Goal: Book appointment/travel/reservation

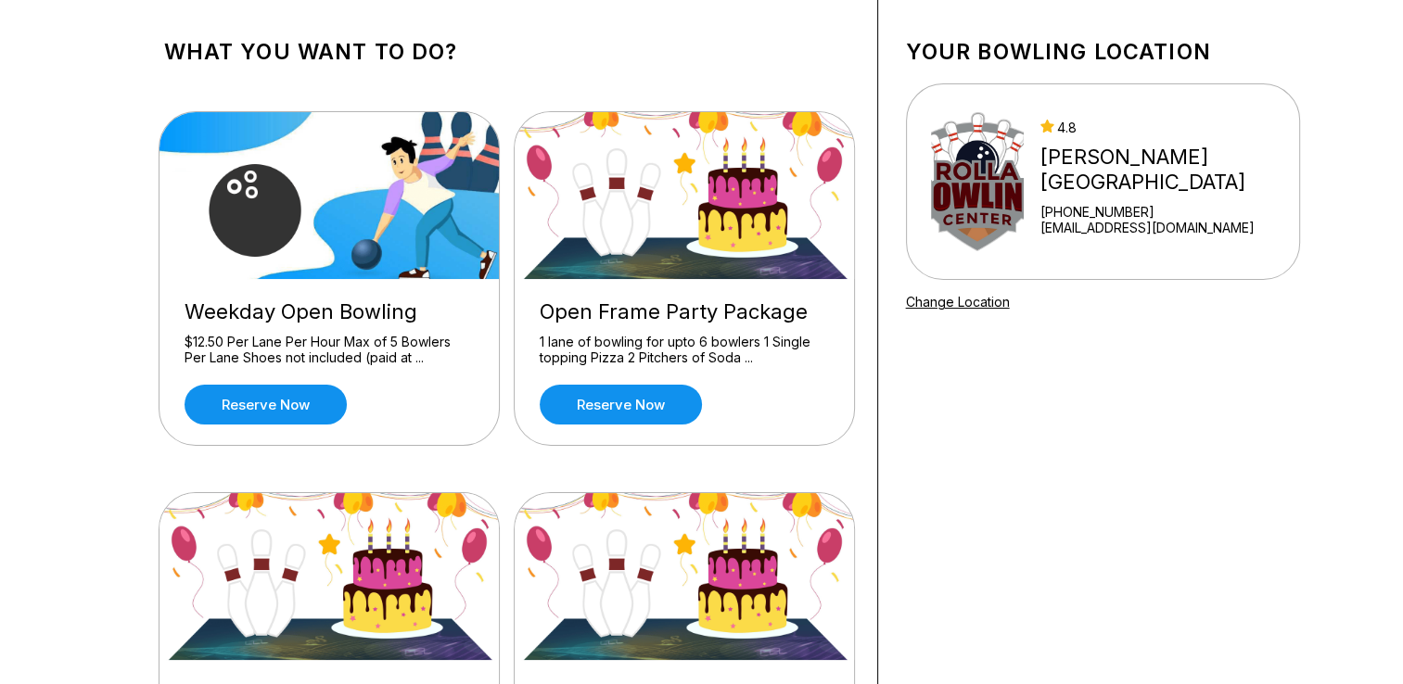
scroll to position [87, 0]
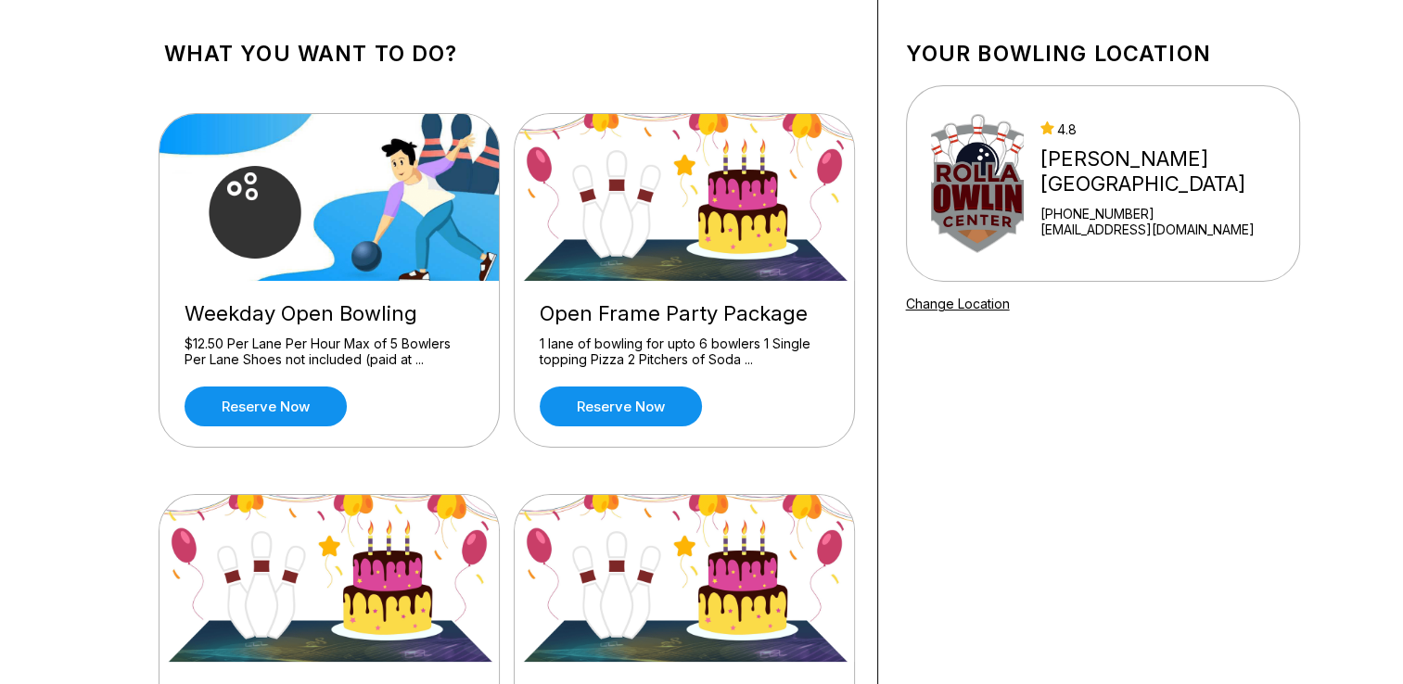
click at [323, 239] on img at bounding box center [330, 197] width 341 height 167
click at [279, 346] on div "$12.50 Per Lane Per Hour Max of 5 Bowlers Per Lane Shoes not included (paid at …" at bounding box center [329, 352] width 289 height 32
click at [238, 213] on img at bounding box center [330, 197] width 341 height 167
click at [304, 403] on link "Reserve now" at bounding box center [266, 407] width 162 height 40
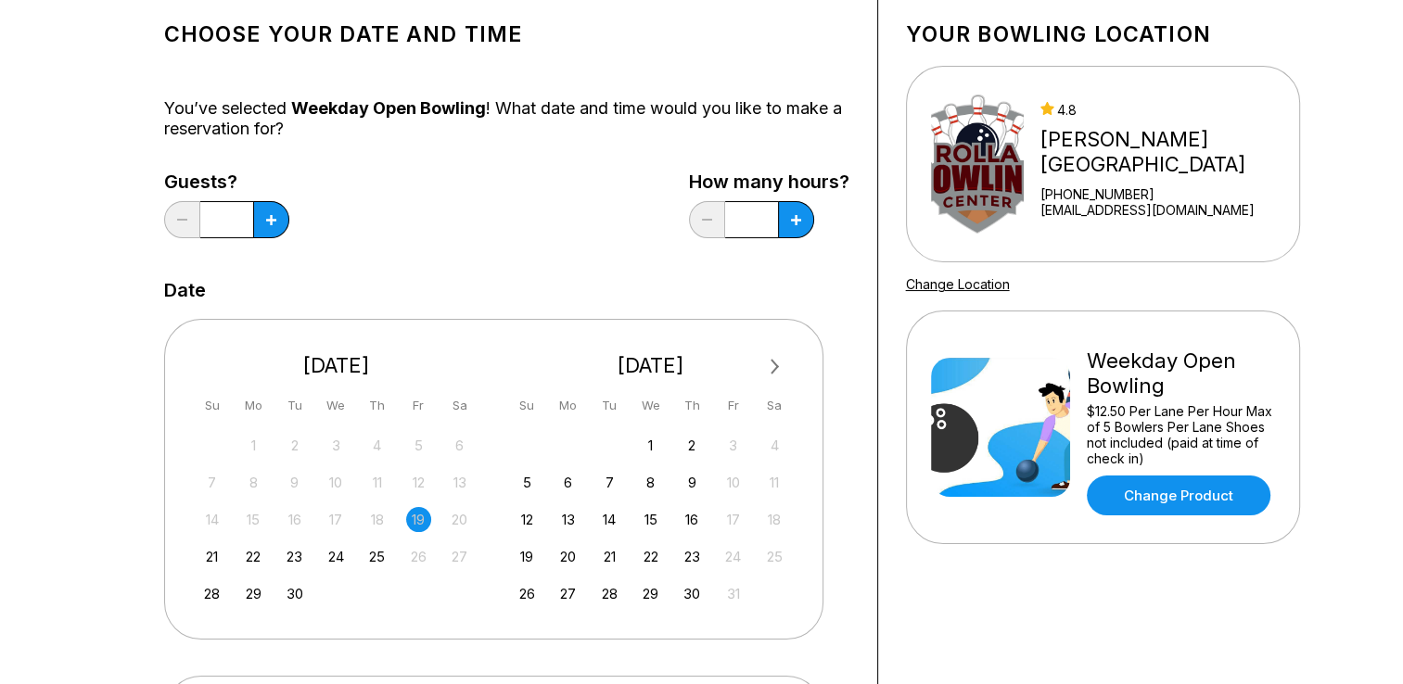
scroll to position [108, 0]
click at [264, 225] on button at bounding box center [271, 218] width 36 height 37
type input "*"
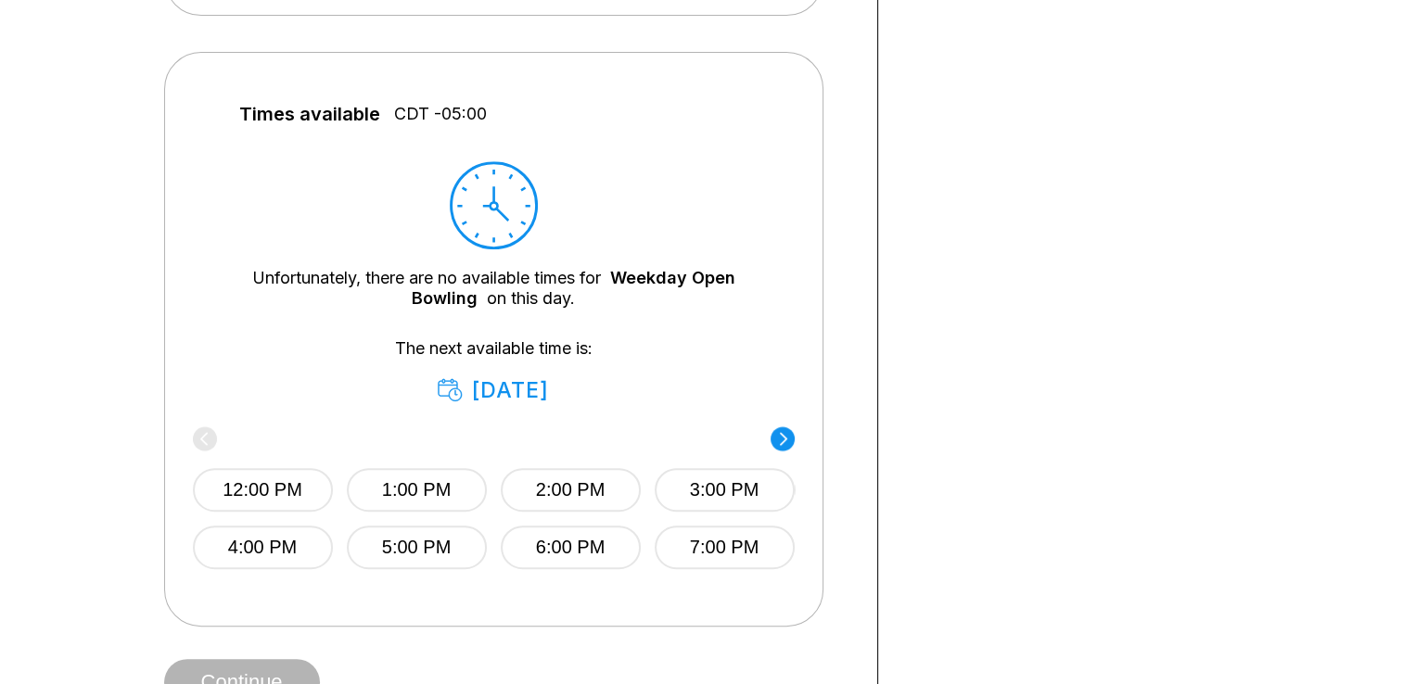
scroll to position [794, 0]
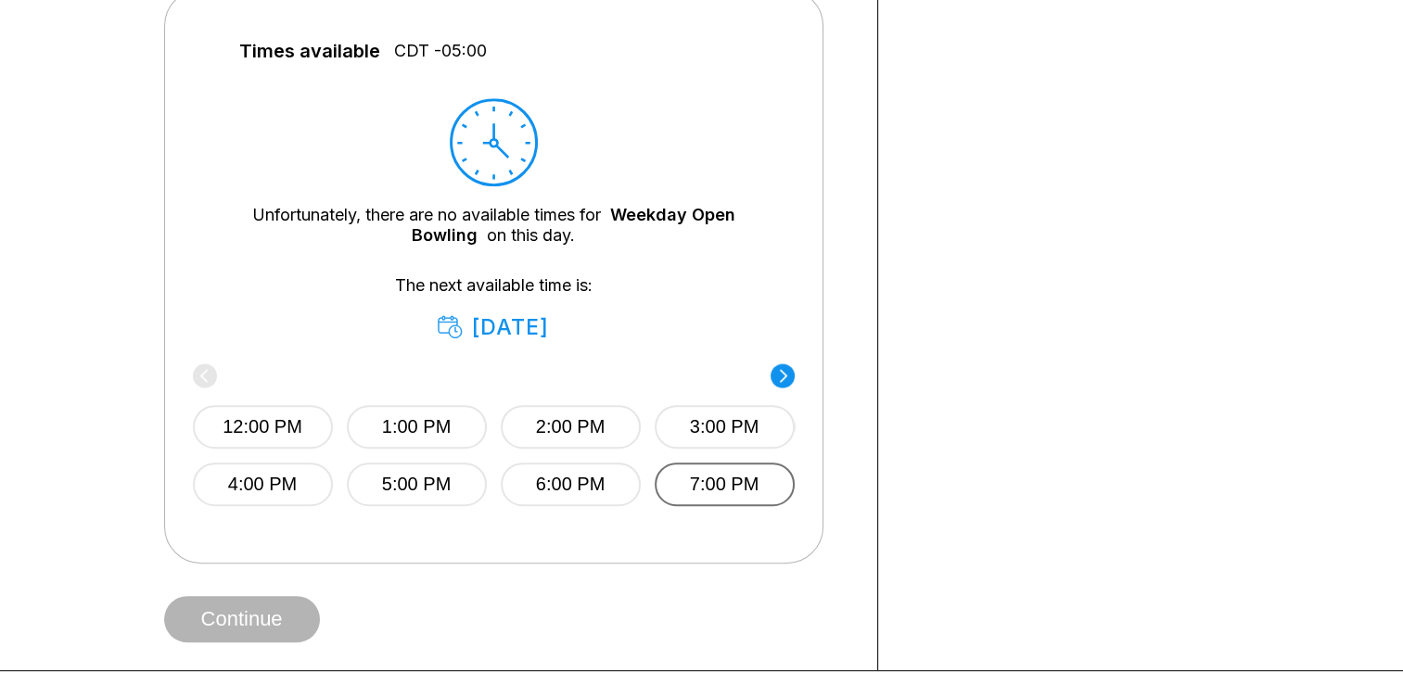
click at [686, 477] on button "7:00 PM" at bounding box center [725, 485] width 140 height 44
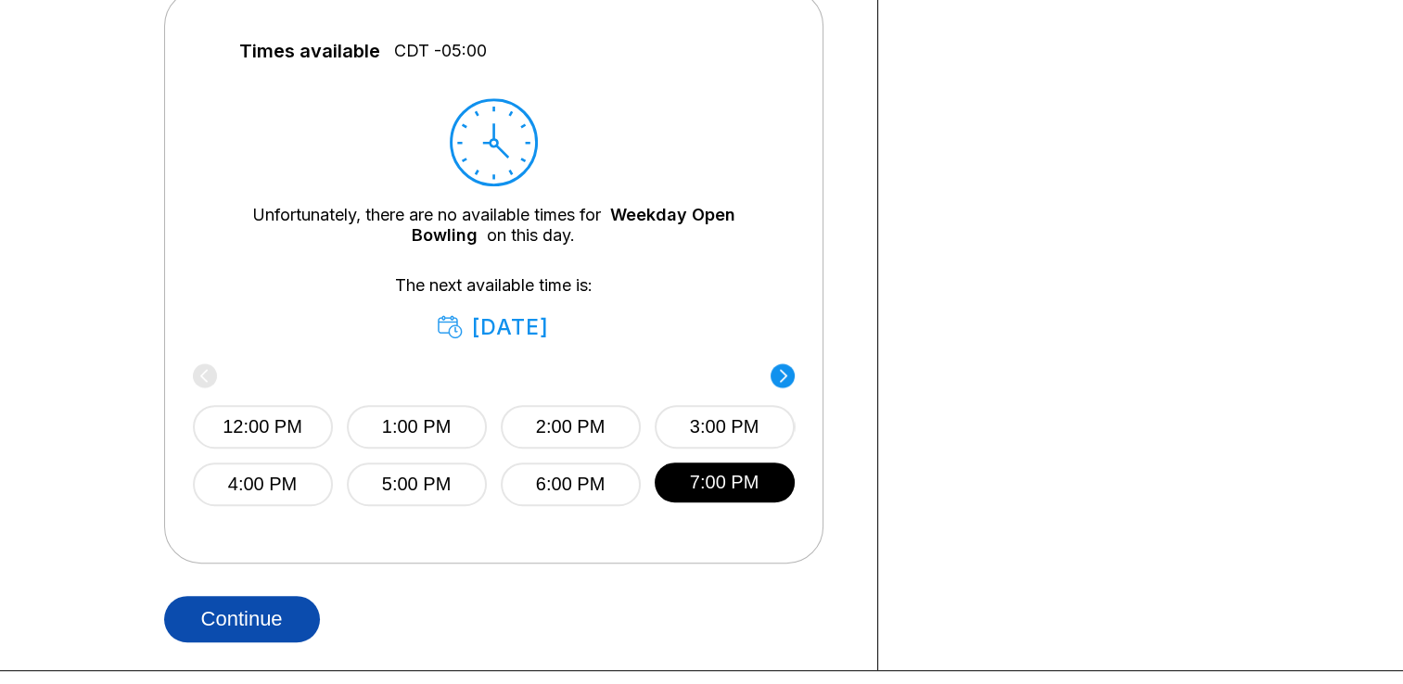
click at [258, 617] on button "Continue" at bounding box center [242, 619] width 156 height 46
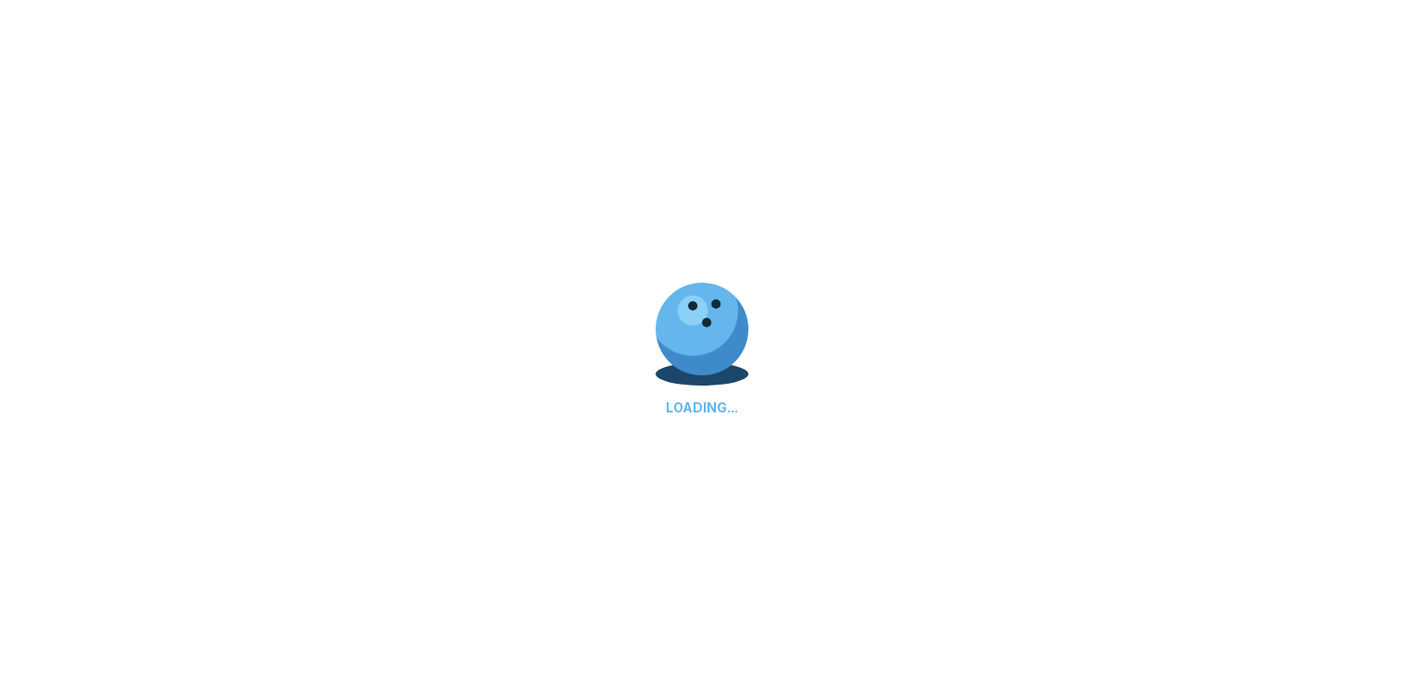
select select "**"
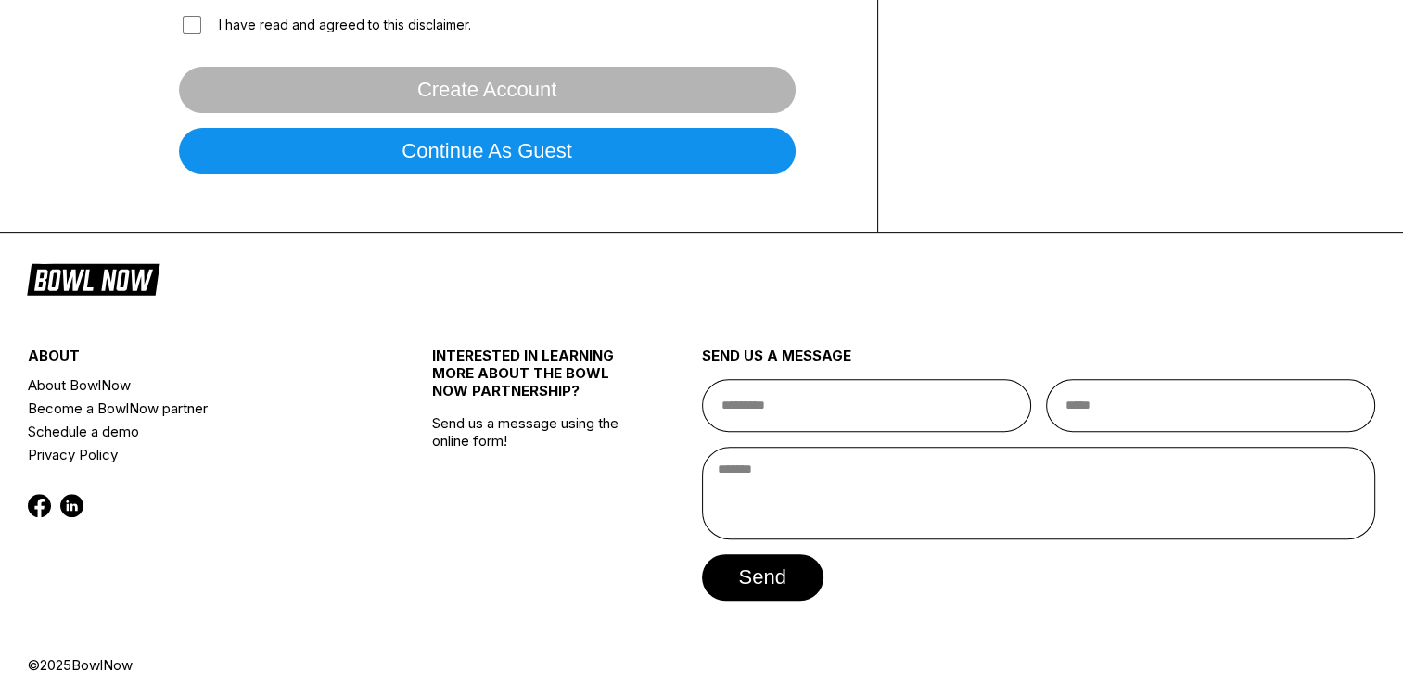
scroll to position [678, 0]
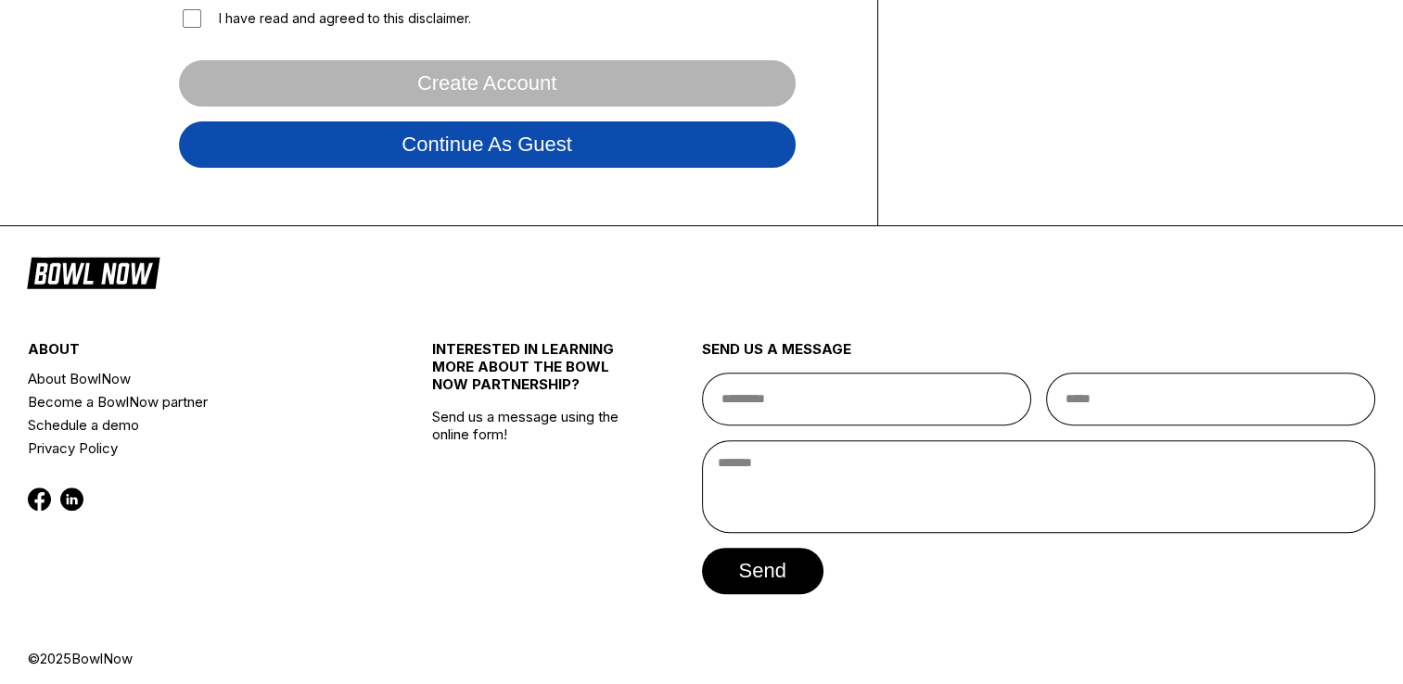
click at [504, 147] on button "Continue as guest" at bounding box center [487, 144] width 617 height 46
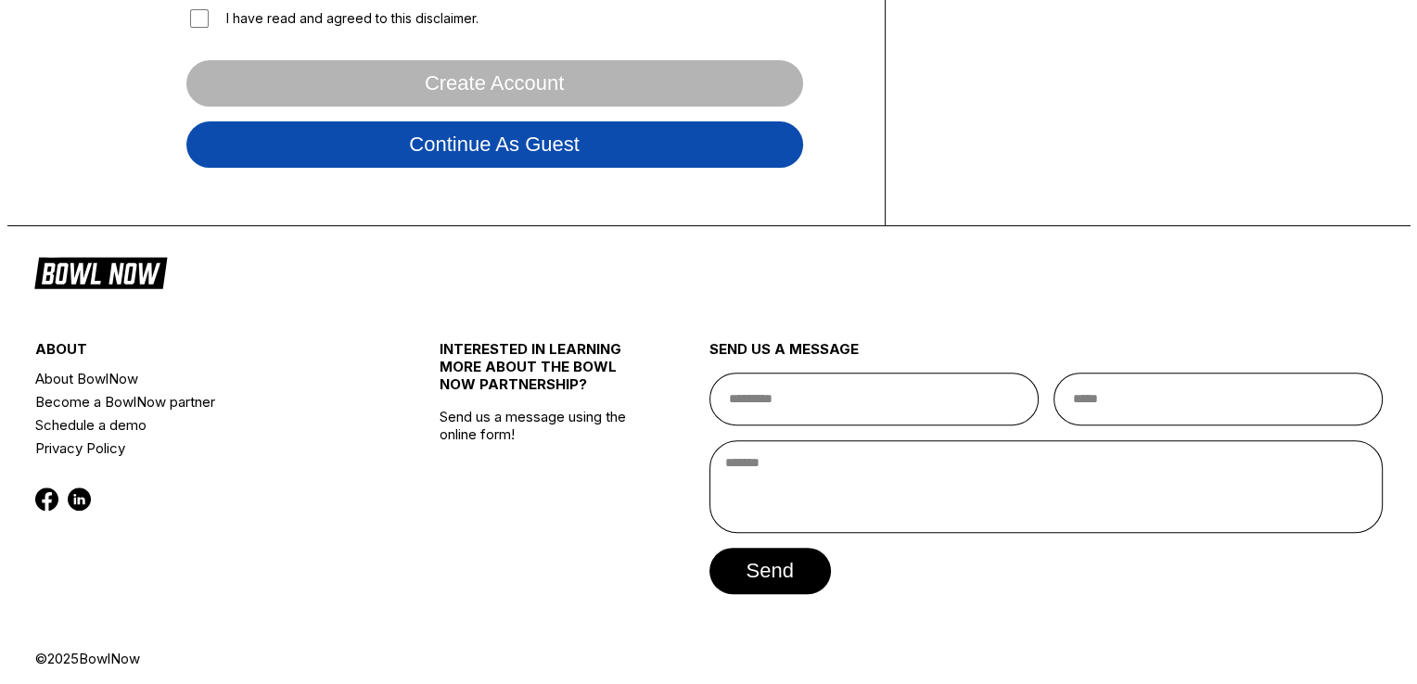
scroll to position [345, 0]
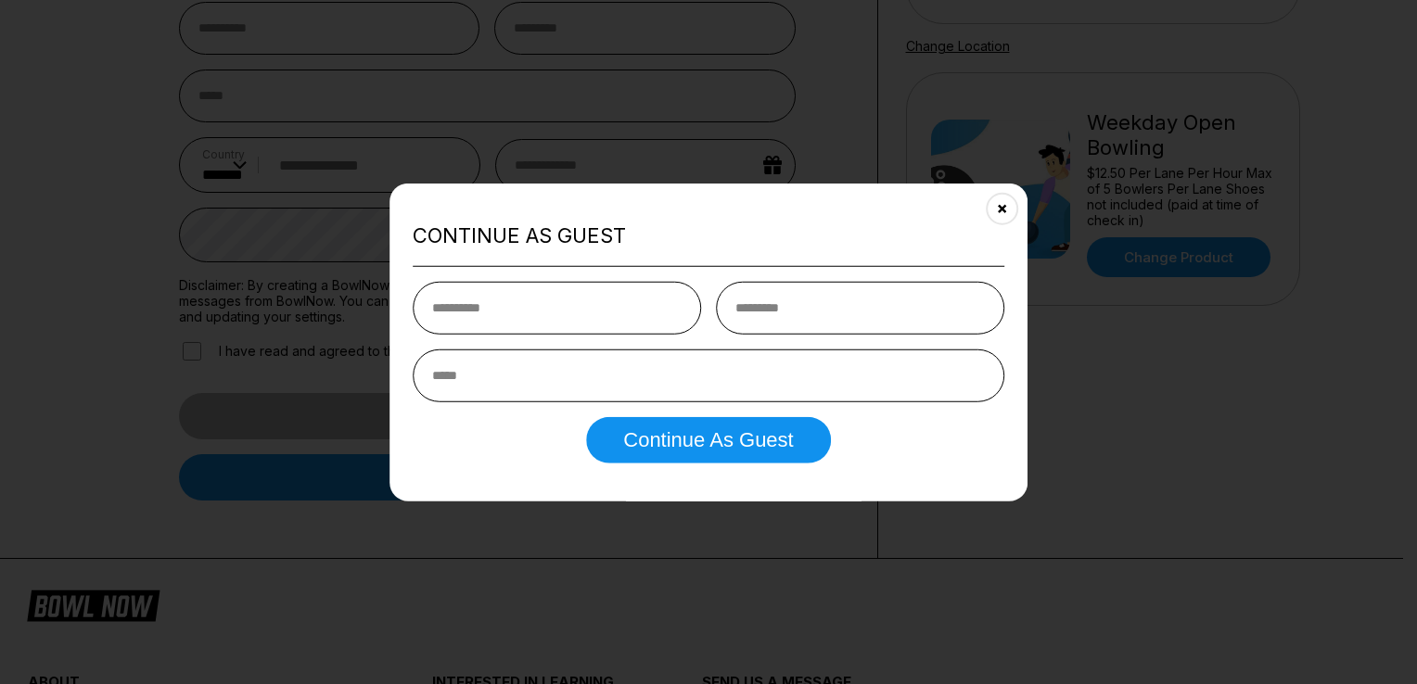
click at [542, 314] on input "text" at bounding box center [557, 307] width 288 height 53
type input "******"
type input "*******"
click at [556, 387] on input "email" at bounding box center [709, 375] width 592 height 53
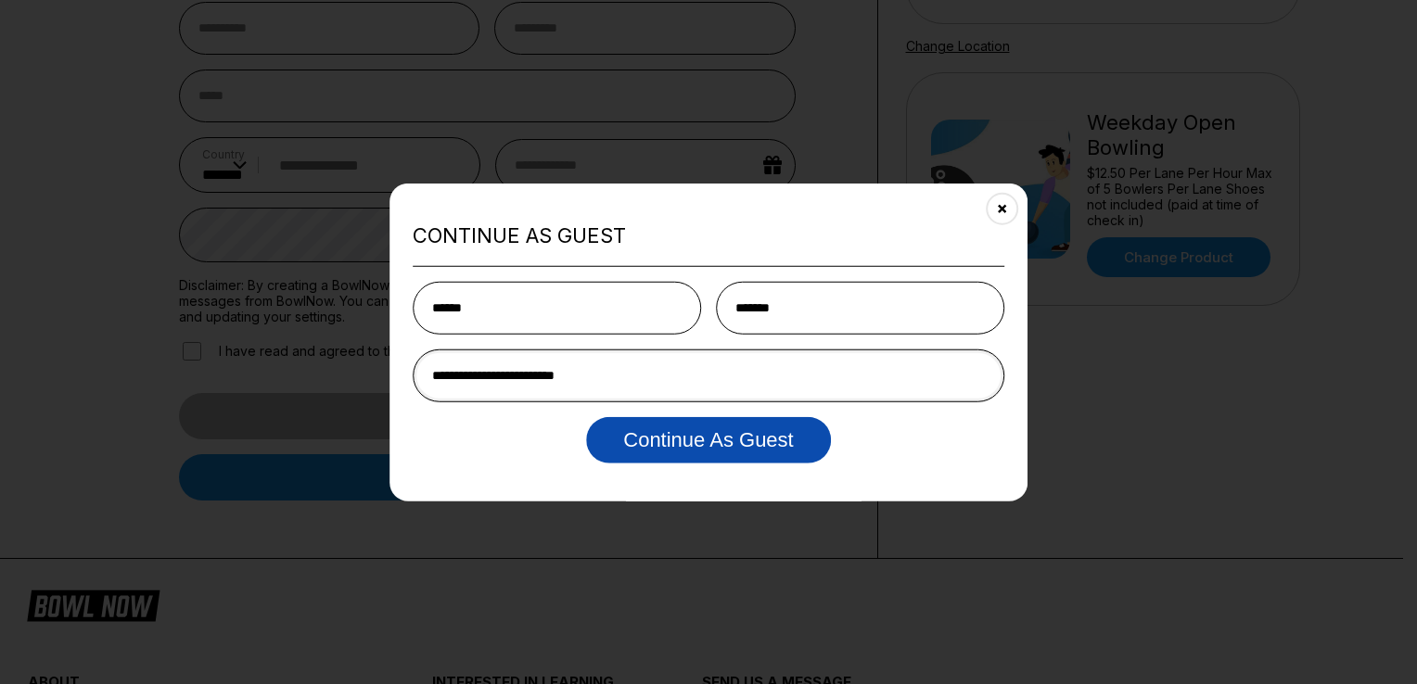
type input "**********"
click at [649, 440] on button "Continue as Guest" at bounding box center [708, 439] width 244 height 46
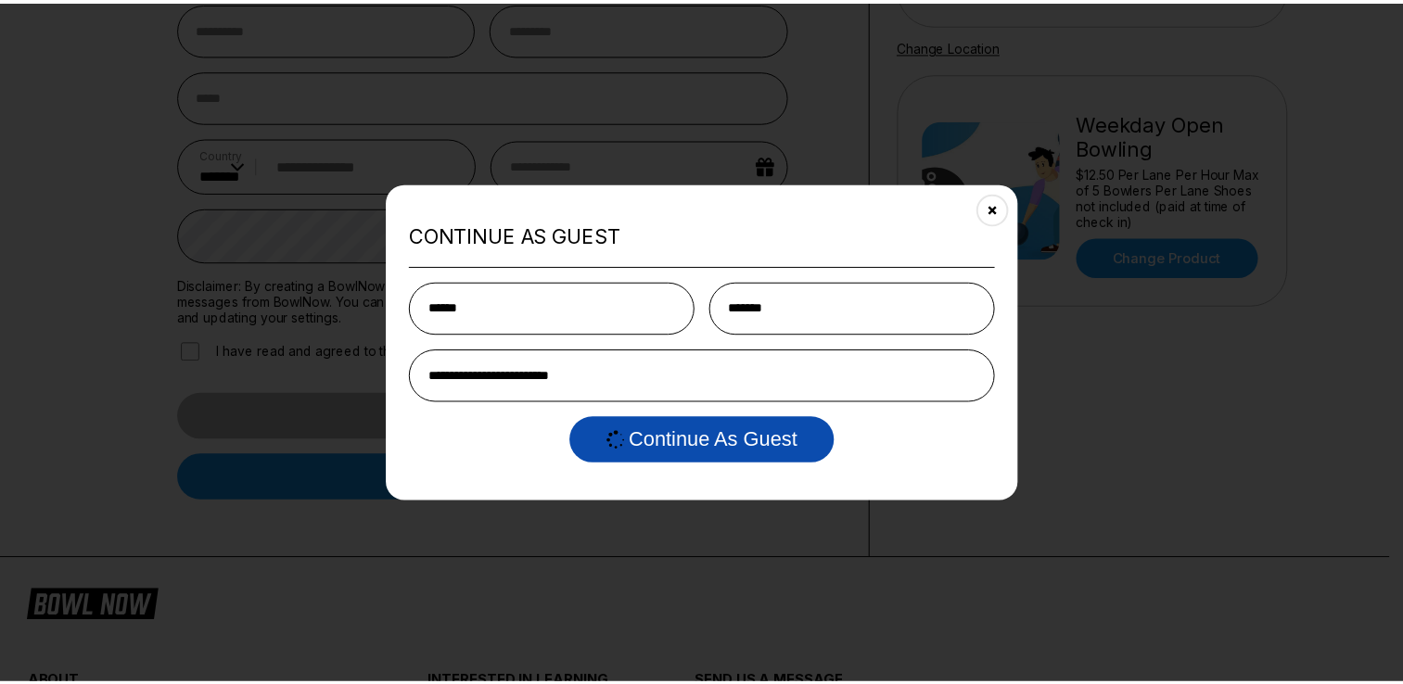
scroll to position [0, 0]
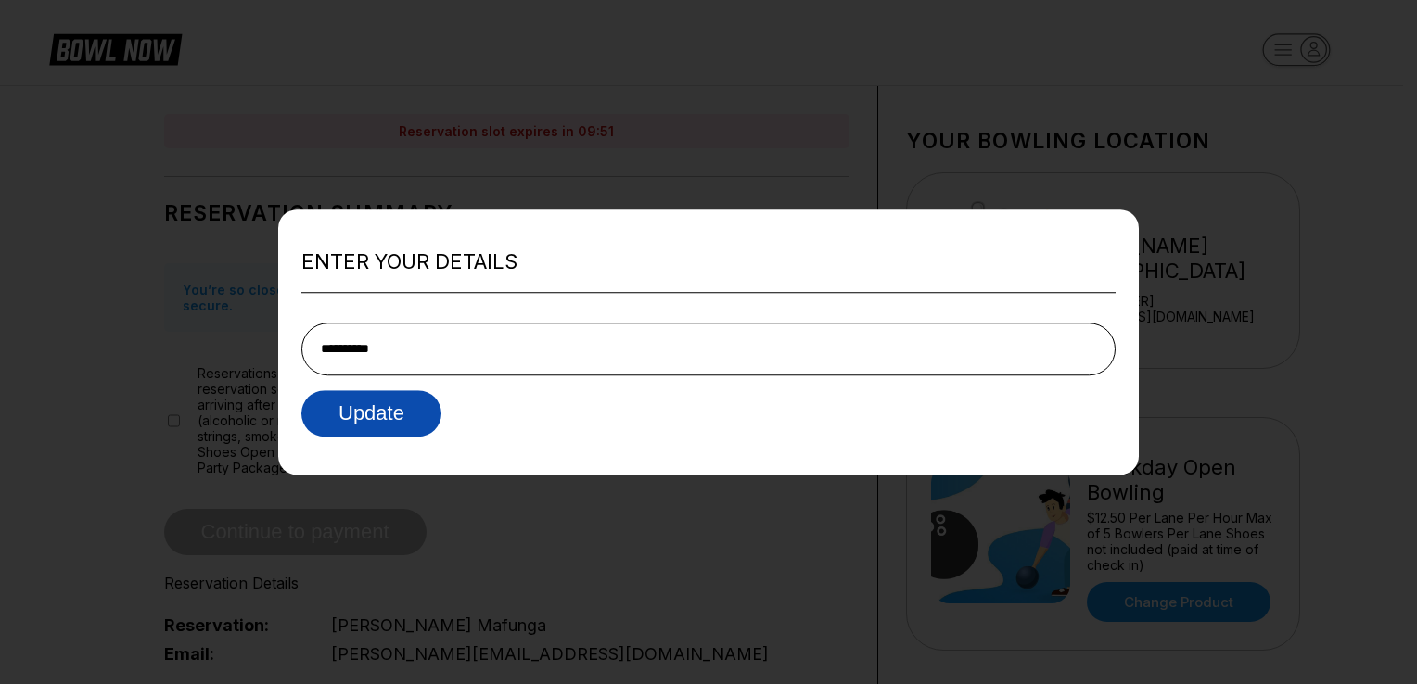
type input "**********"
click at [412, 421] on button "Update" at bounding box center [371, 413] width 140 height 46
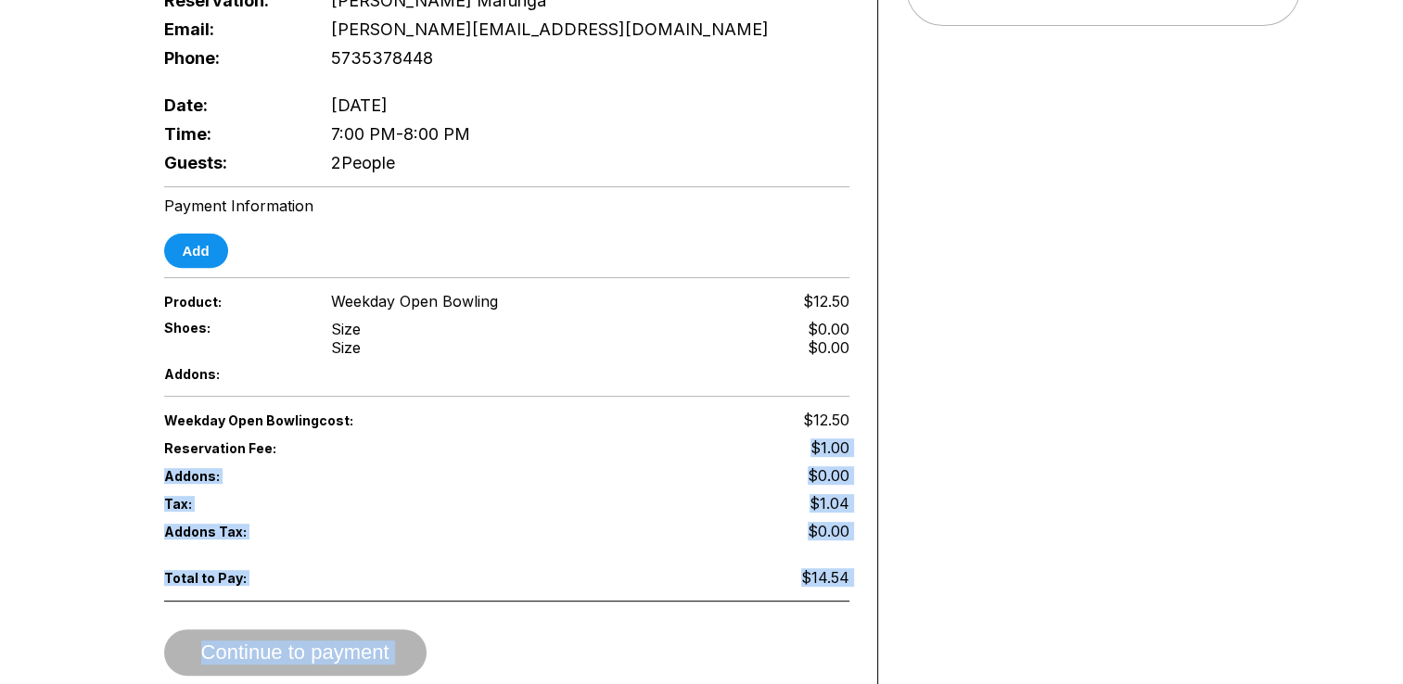
scroll to position [1090, 0]
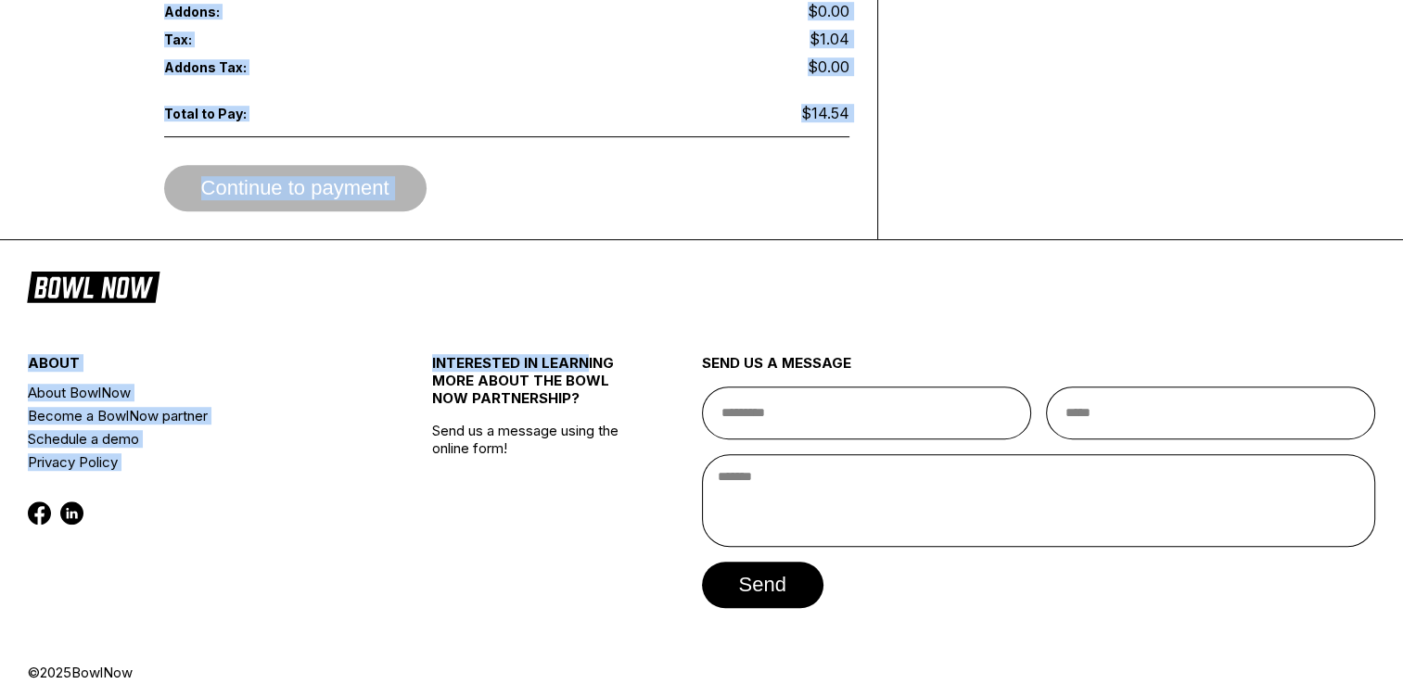
drag, startPoint x: 412, startPoint y: 421, endPoint x: 994, endPoint y: 652, distance: 626.5
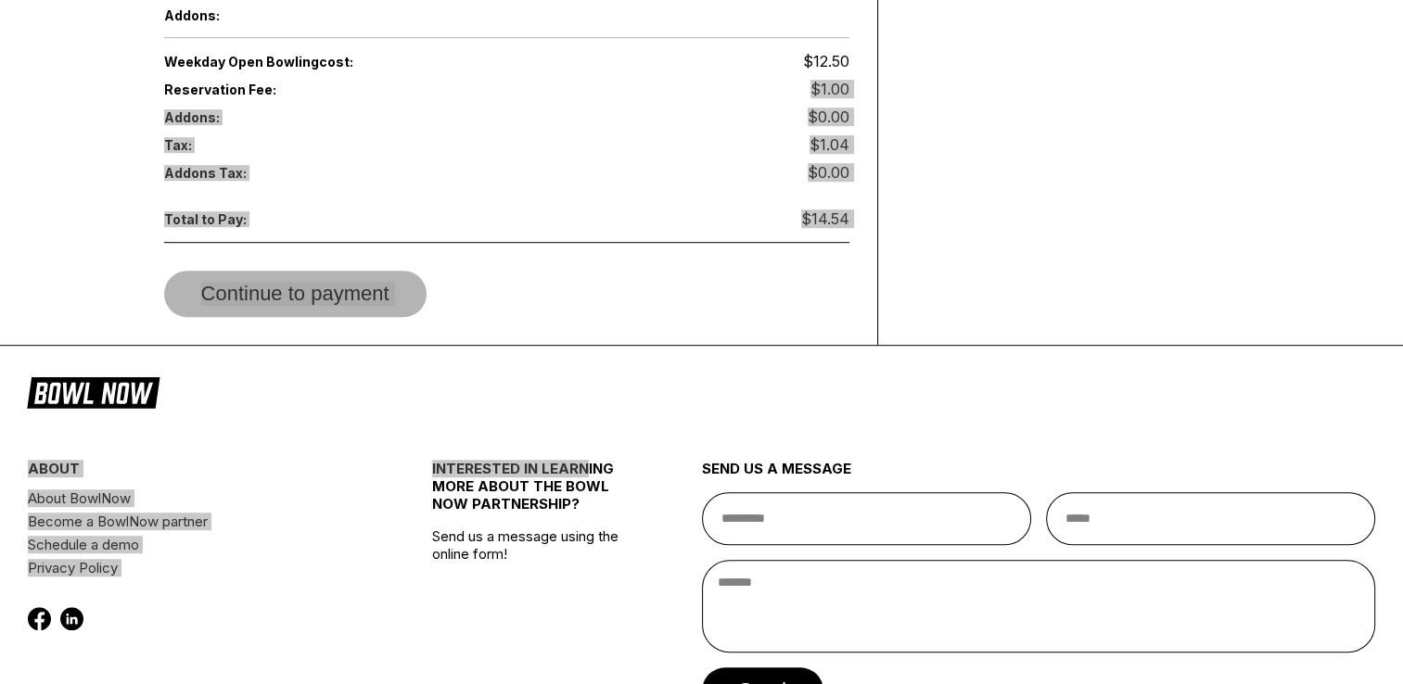
scroll to position [1195, 0]
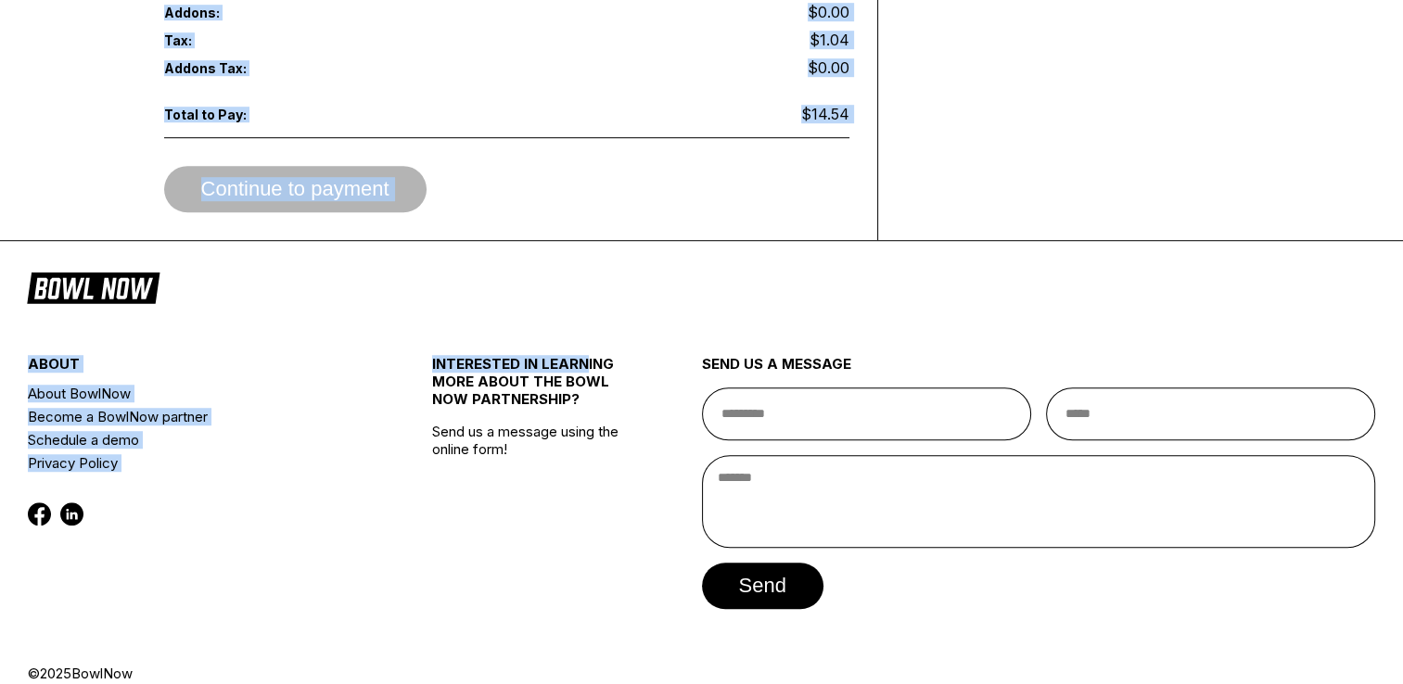
click at [383, 373] on div "about About BowlNow Become a BowlNow partner Schedule a demo Privacy Policy INT…" at bounding box center [702, 489] width 1348 height 351
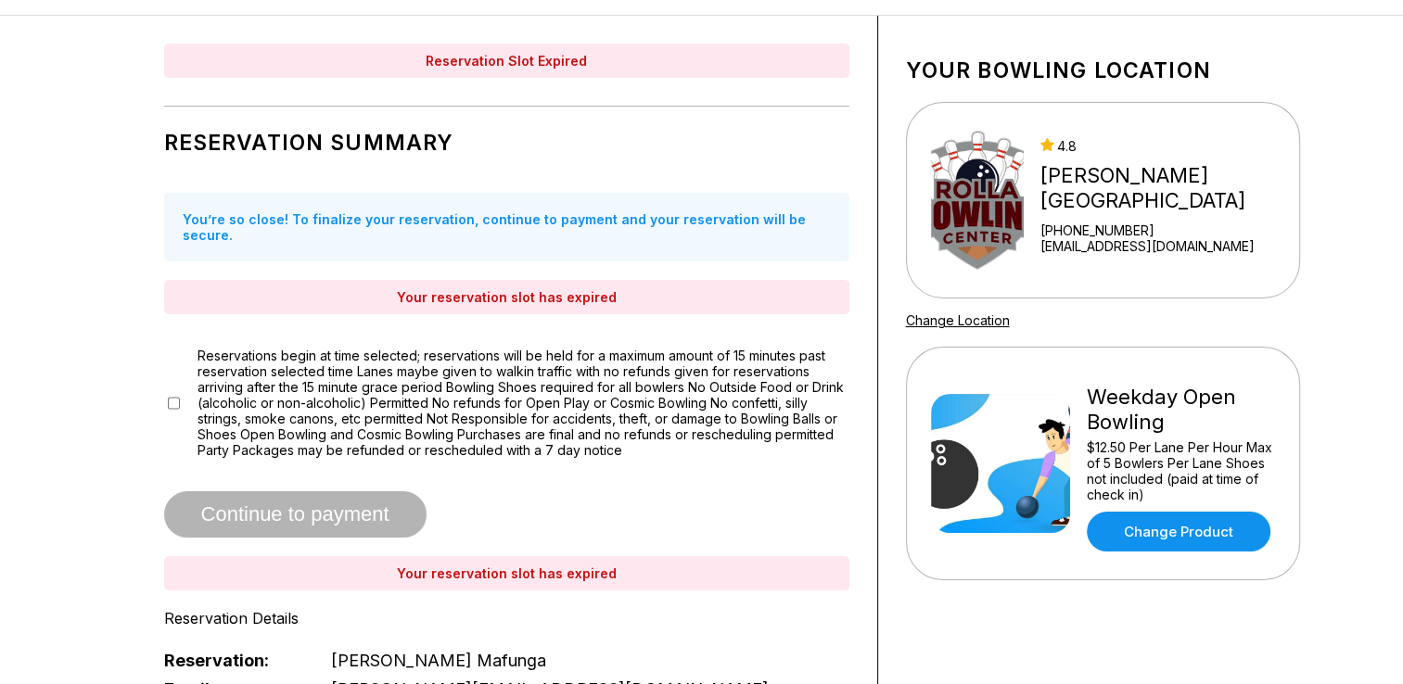
scroll to position [0, 0]
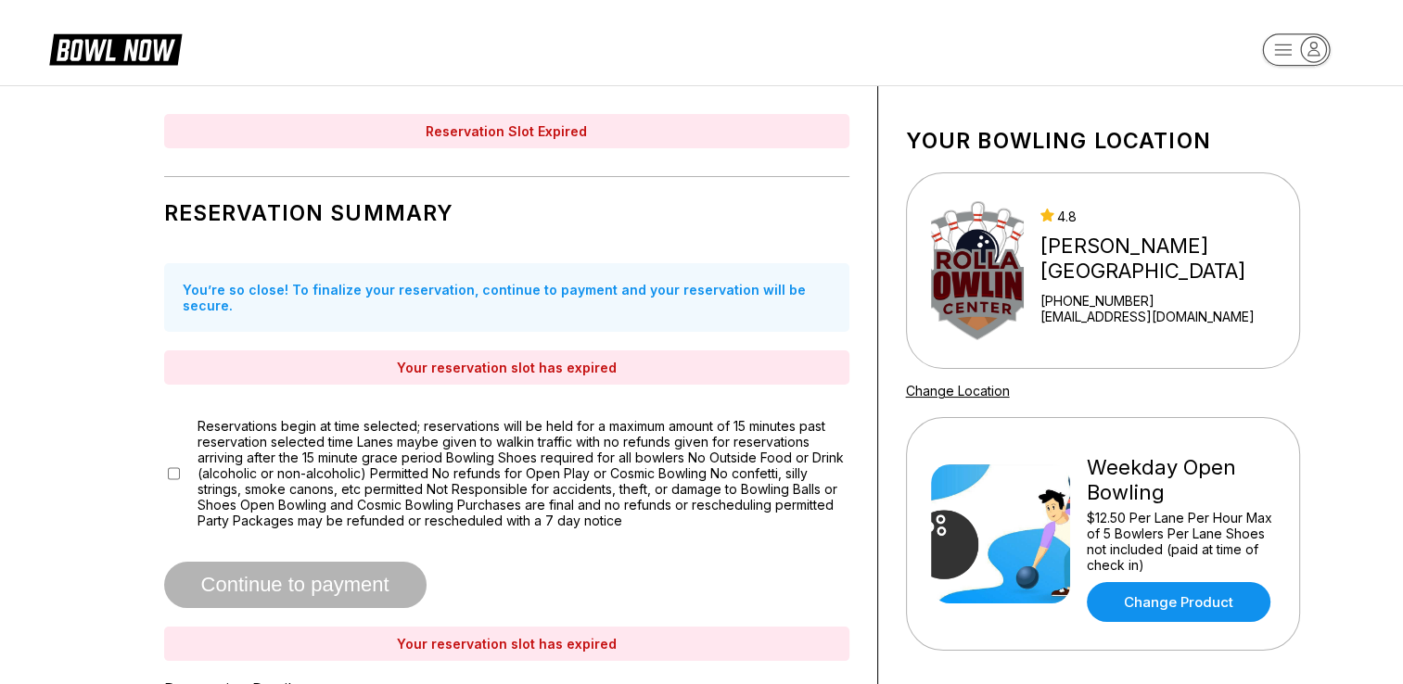
click at [82, 51] on icon at bounding box center [115, 48] width 133 height 35
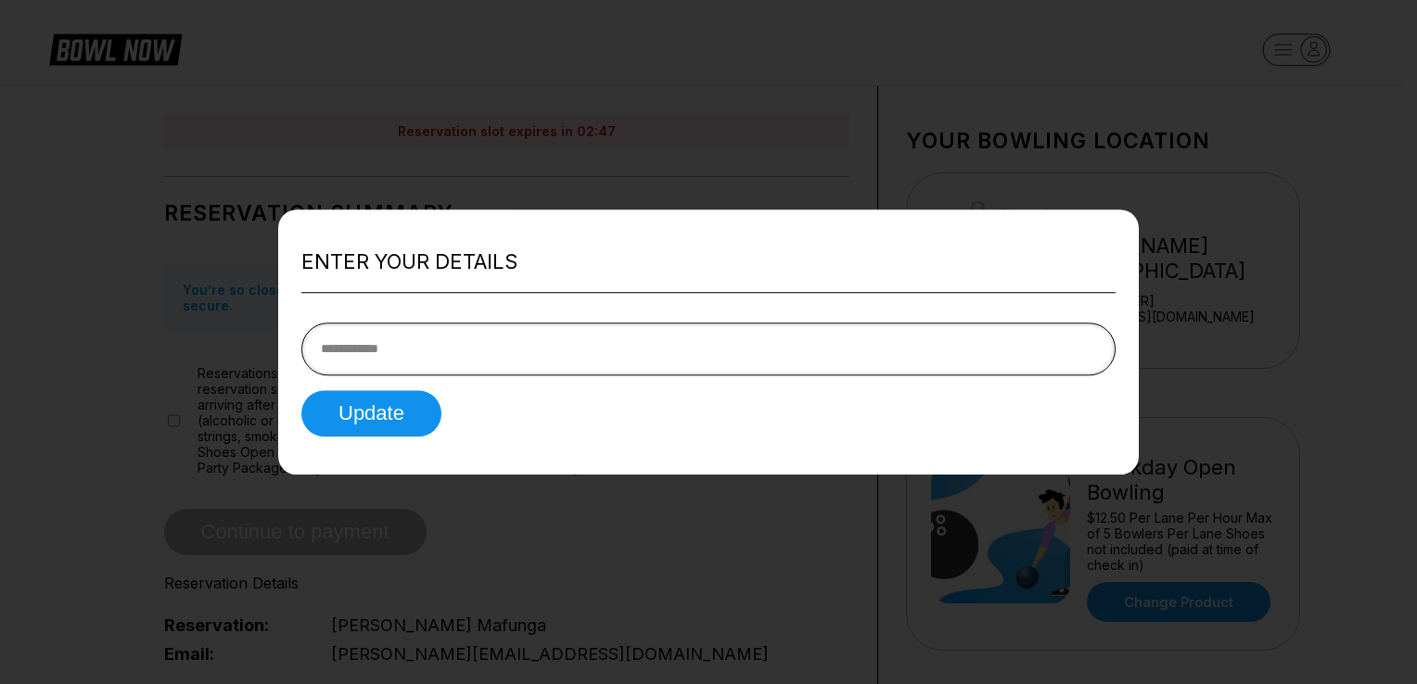
click at [602, 360] on input "tel" at bounding box center [708, 349] width 814 height 53
type input "**********"
click at [415, 405] on button "Update" at bounding box center [371, 413] width 140 height 46
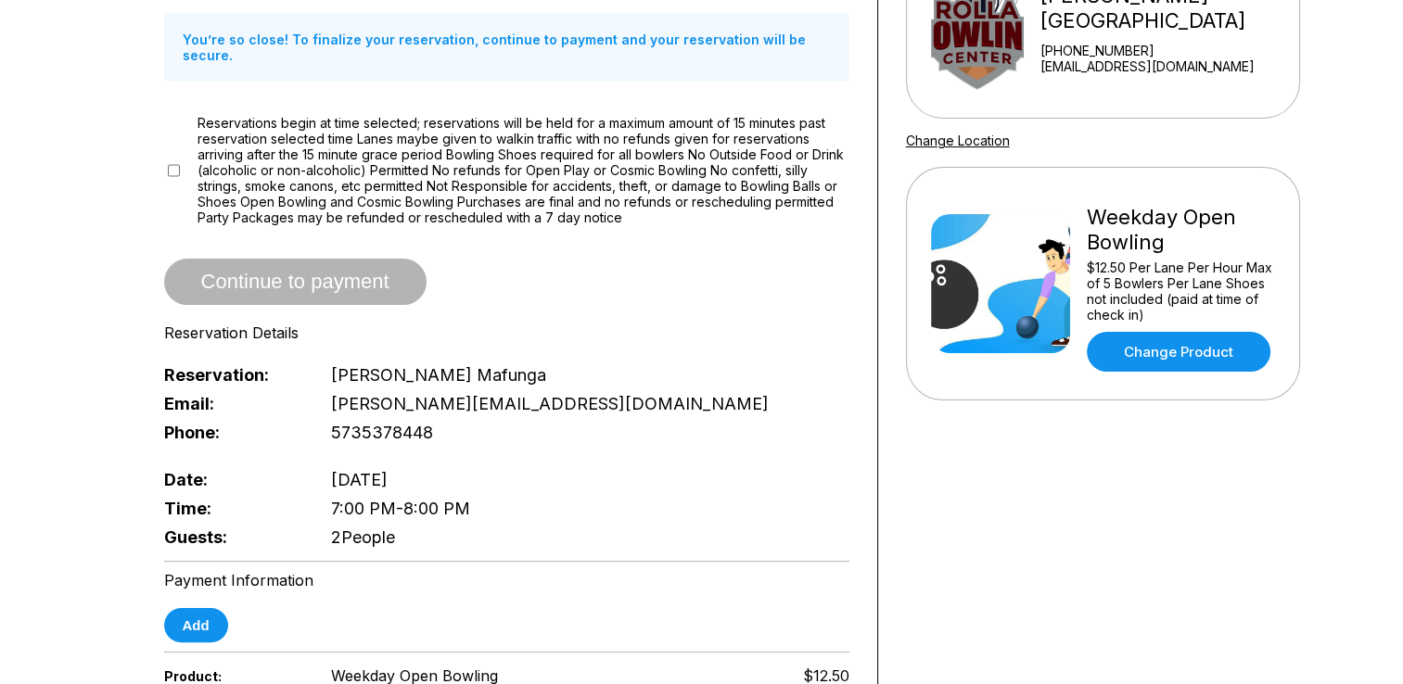
scroll to position [250, 0]
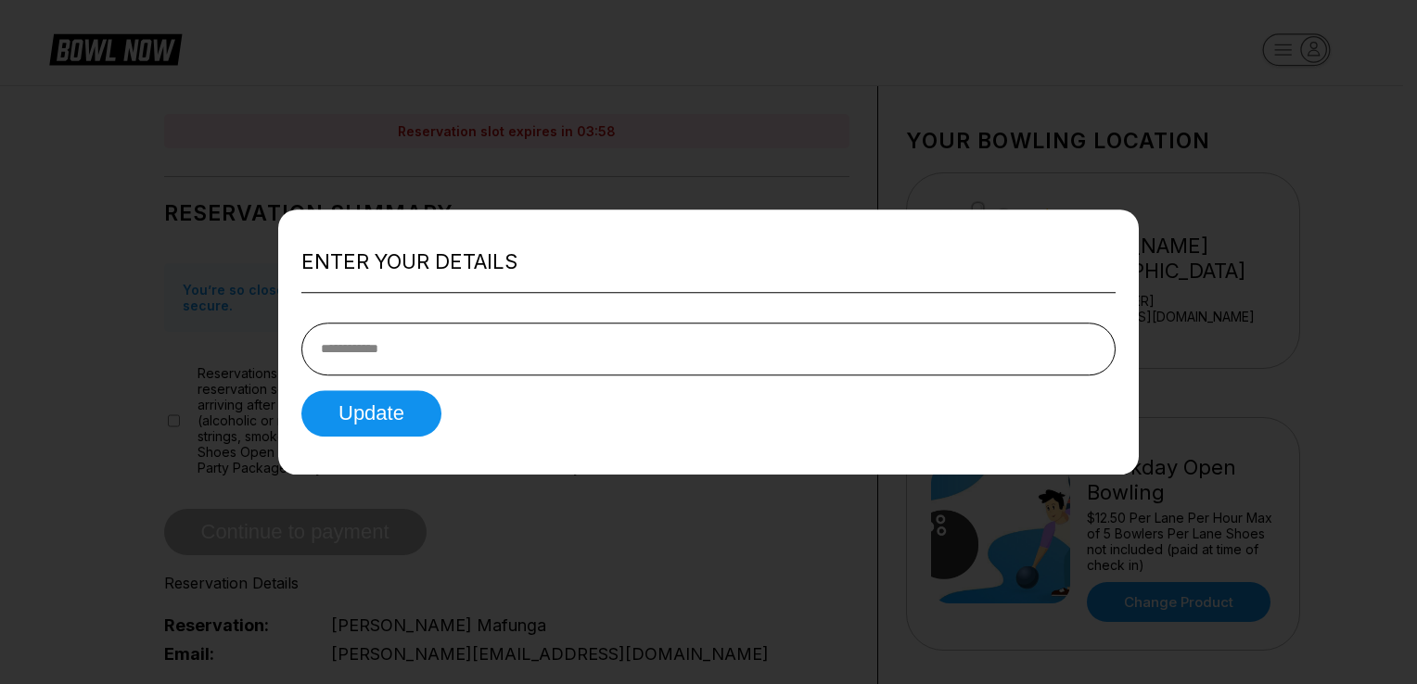
click at [818, 197] on div at bounding box center [708, 342] width 1417 height 684
click at [709, 516] on div at bounding box center [708, 342] width 1417 height 684
click at [1201, 138] on div at bounding box center [708, 342] width 1417 height 684
click at [385, 415] on button "Update" at bounding box center [371, 413] width 140 height 46
click at [520, 415] on div "Update" at bounding box center [708, 413] width 814 height 46
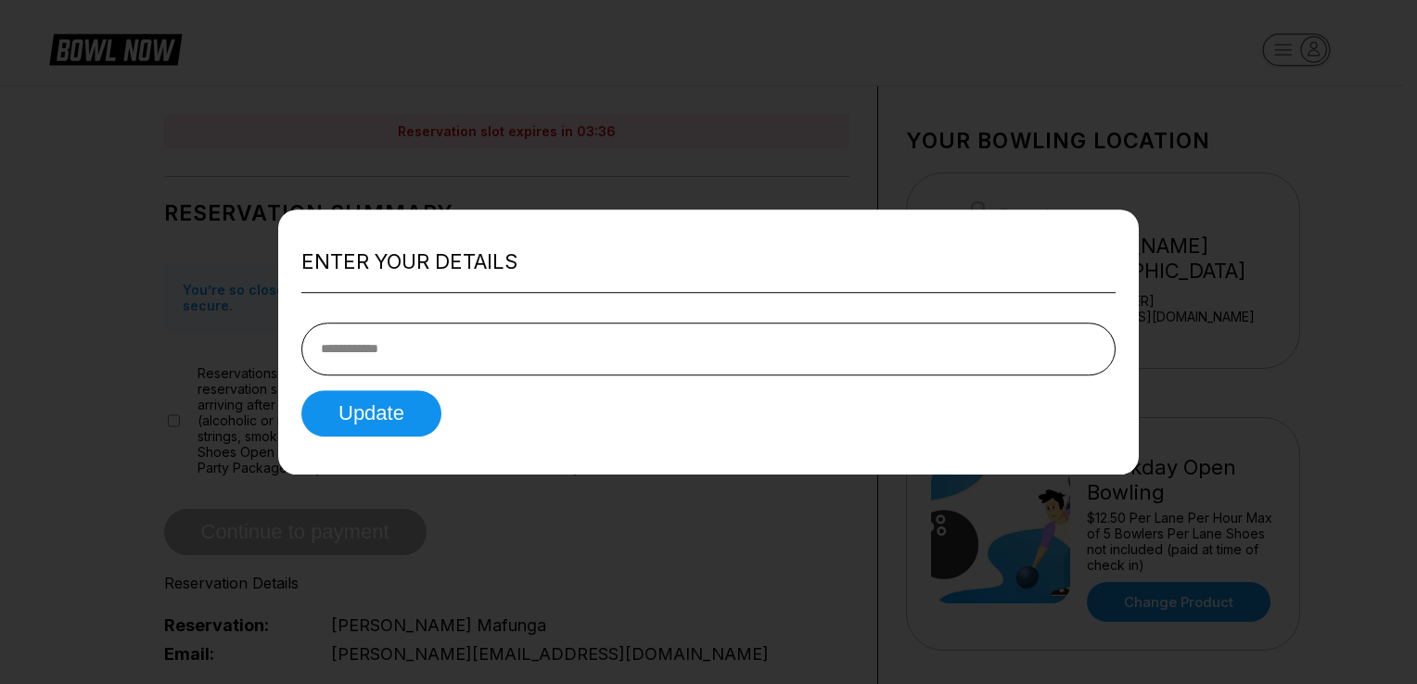
click at [341, 505] on div at bounding box center [708, 342] width 1417 height 684
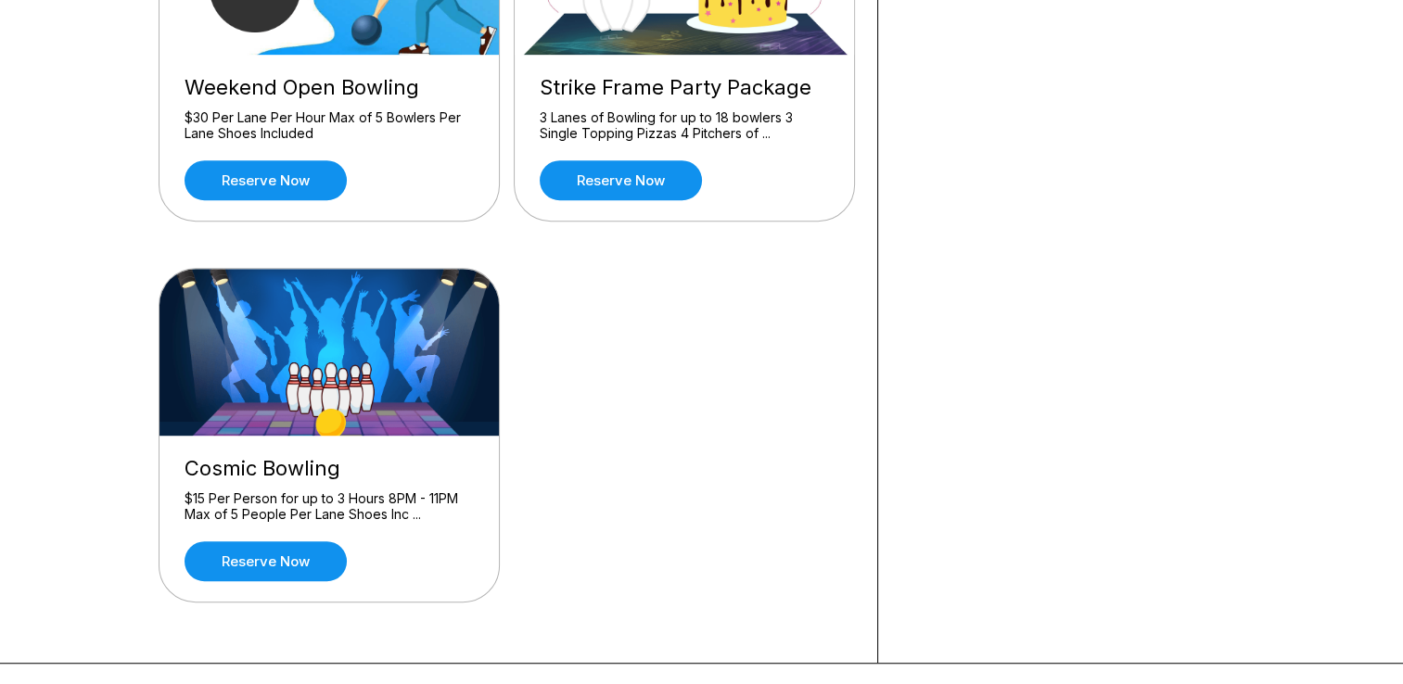
scroll to position [1078, 0]
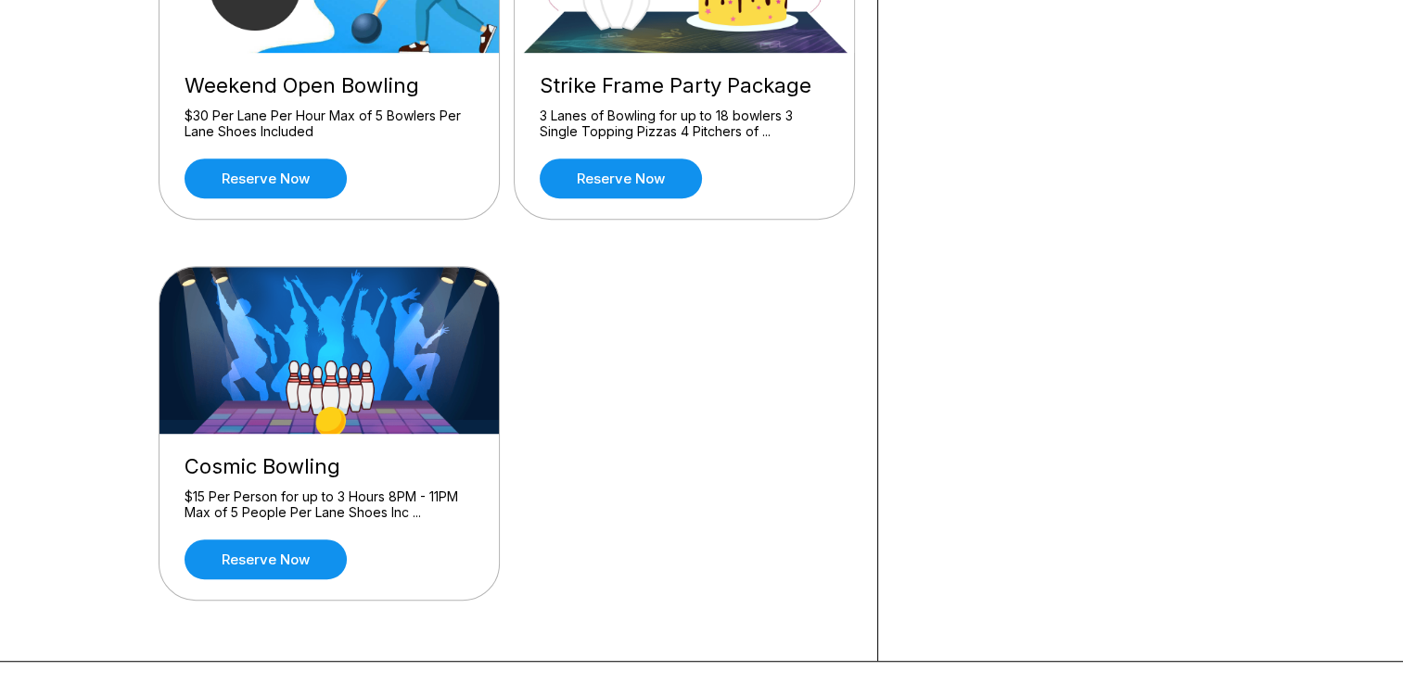
click at [334, 415] on img at bounding box center [330, 350] width 341 height 167
click at [282, 558] on link "Reserve now" at bounding box center [266, 560] width 162 height 40
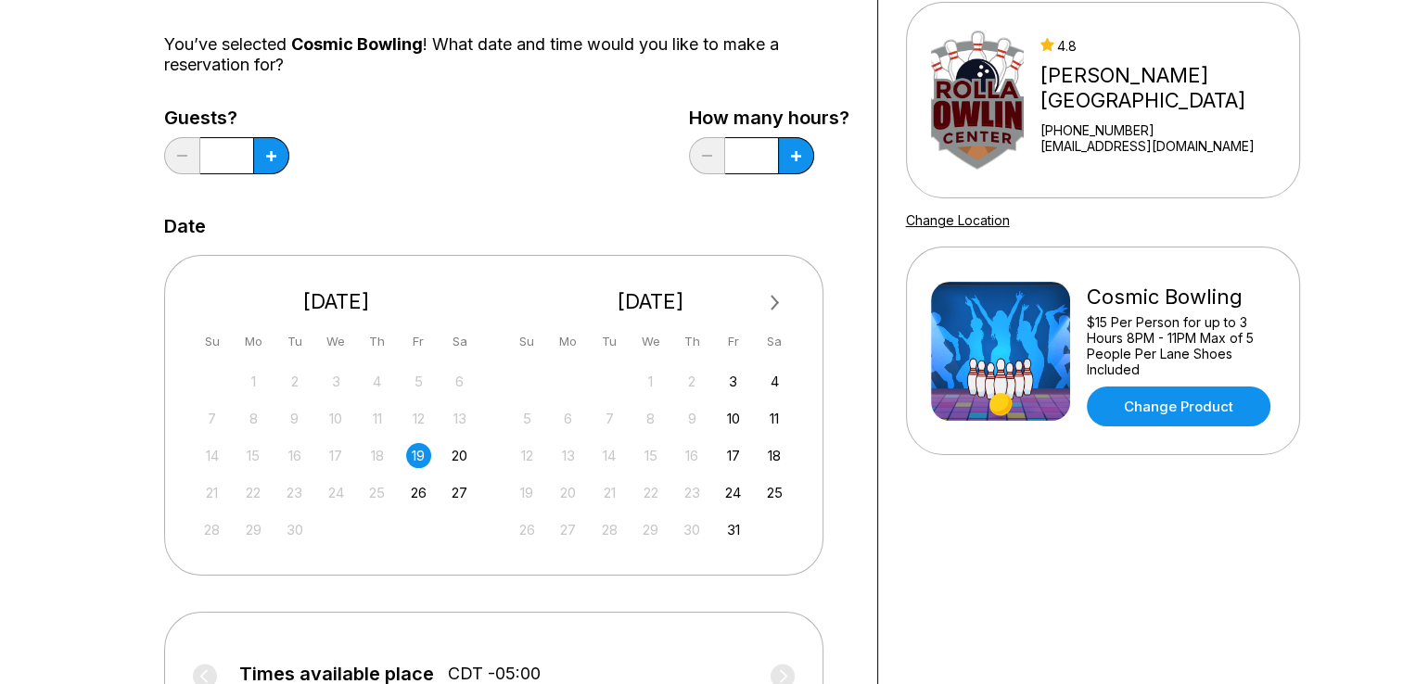
scroll to position [174, 0]
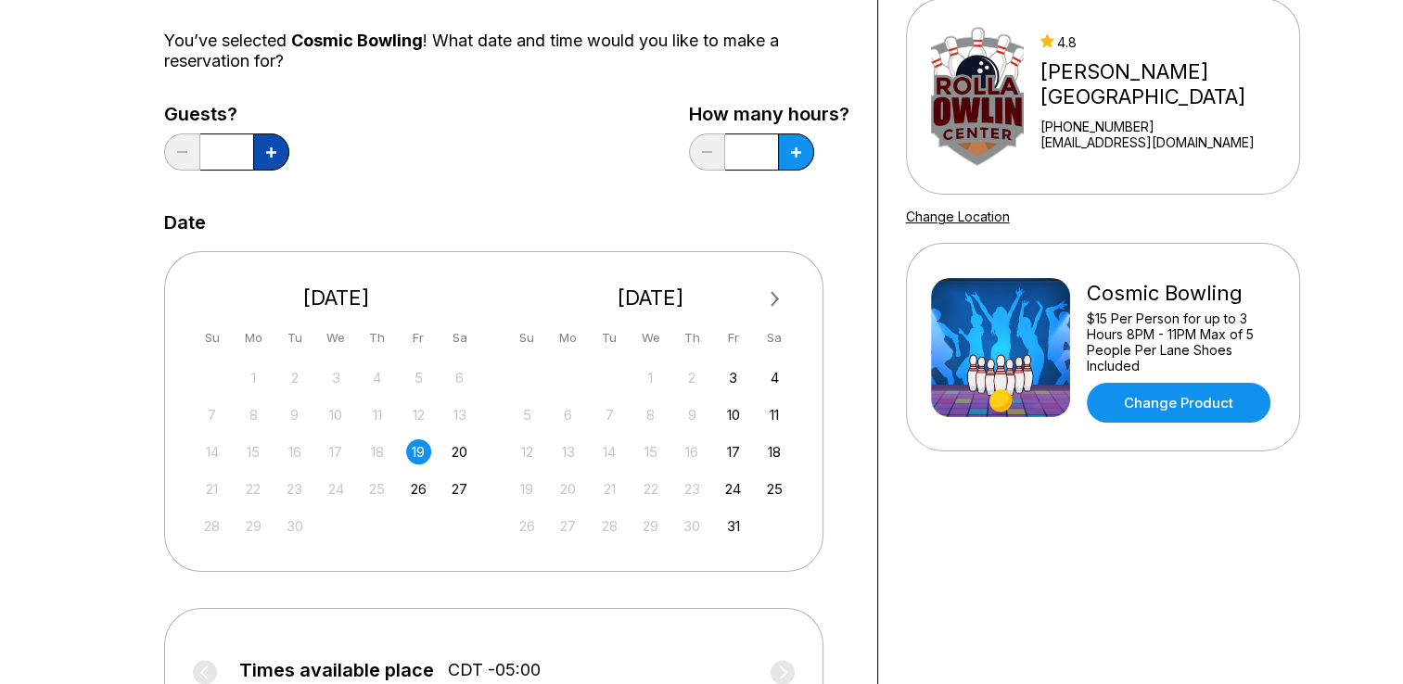
click at [268, 151] on icon at bounding box center [271, 152] width 10 height 10
type input "*"
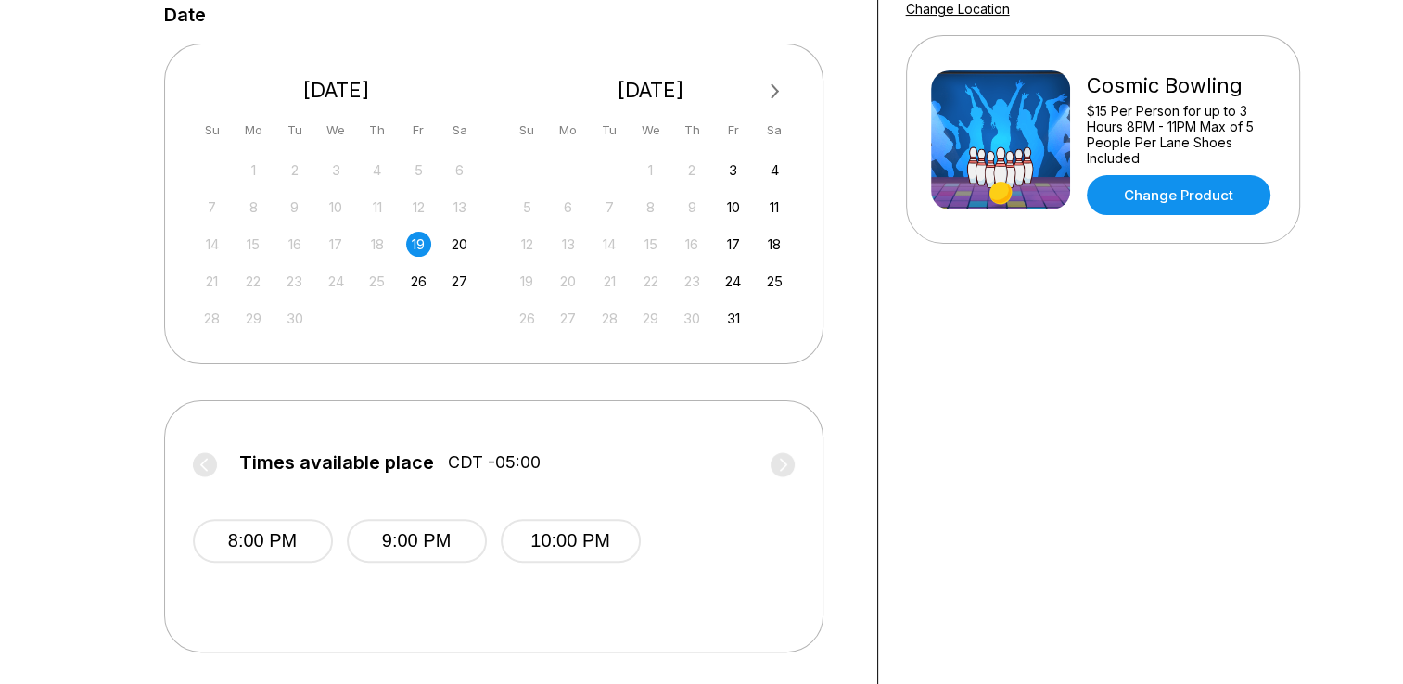
scroll to position [393, 0]
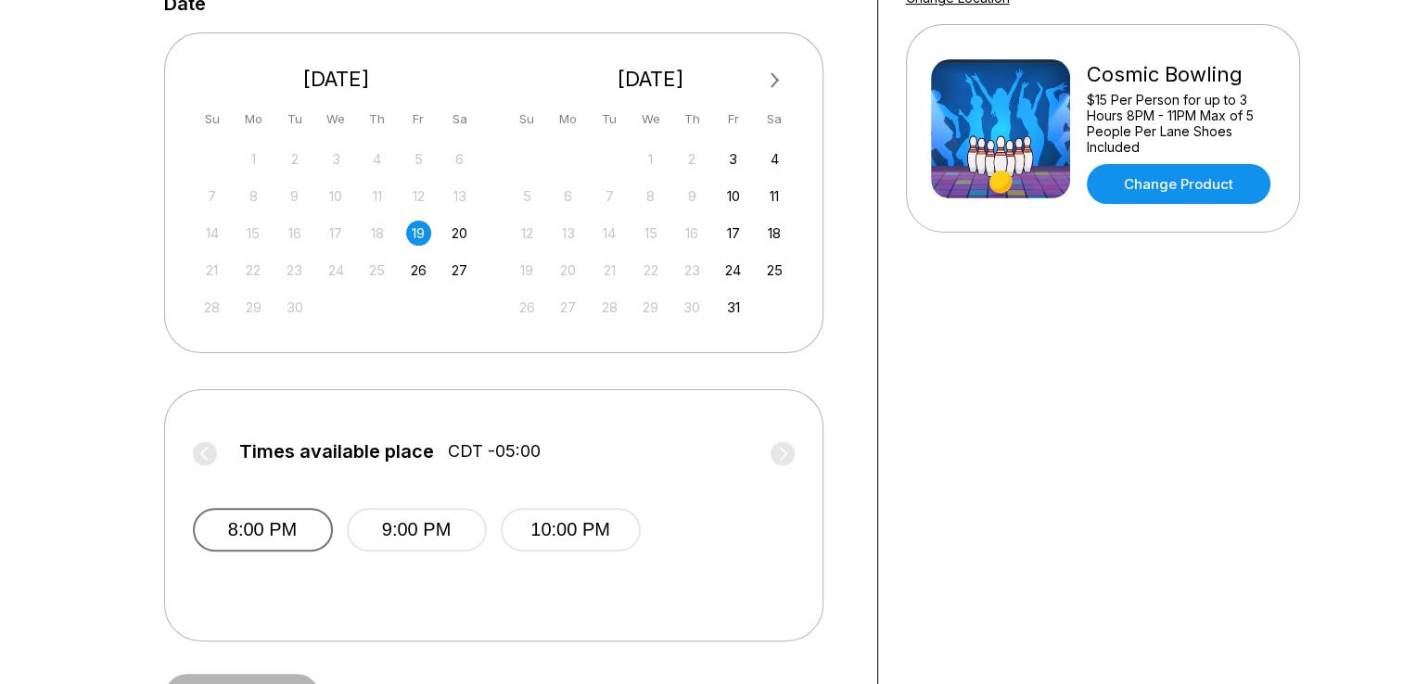
click at [279, 531] on button "8:00 PM" at bounding box center [263, 530] width 140 height 44
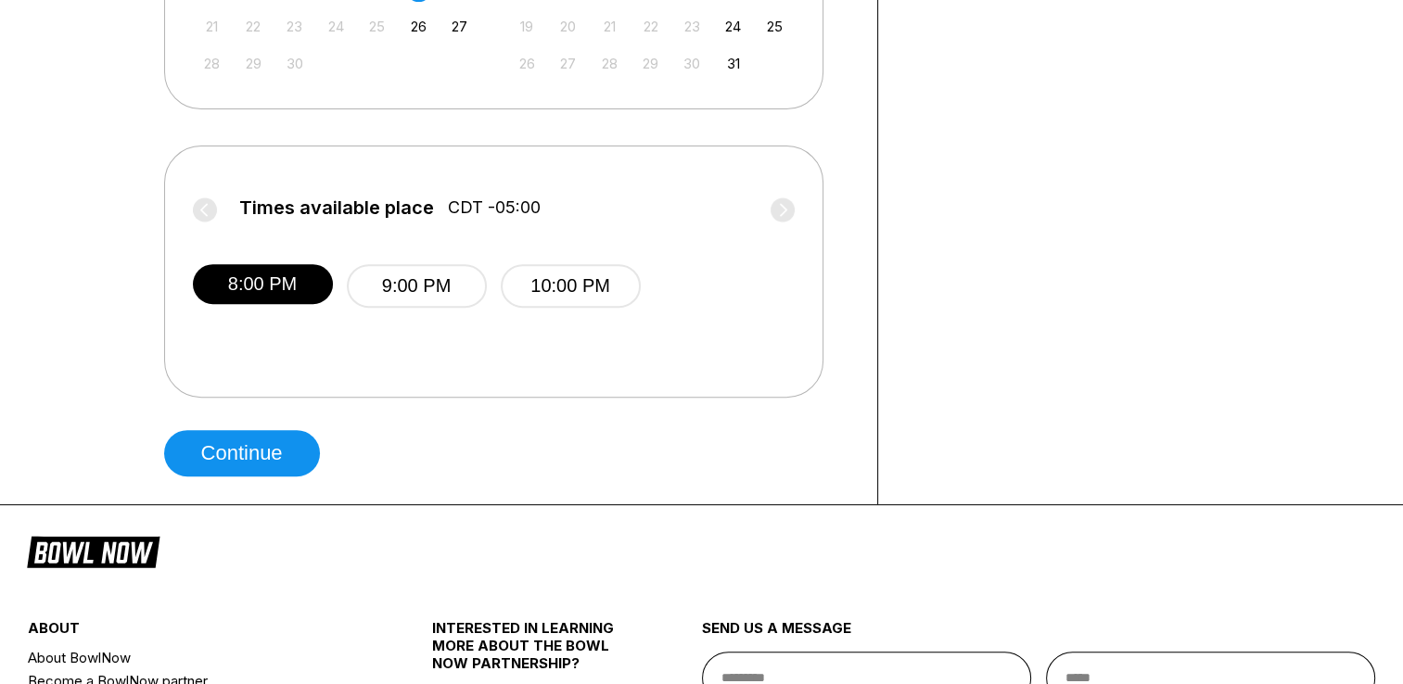
scroll to position [638, 0]
click at [276, 454] on button "Continue" at bounding box center [242, 452] width 156 height 46
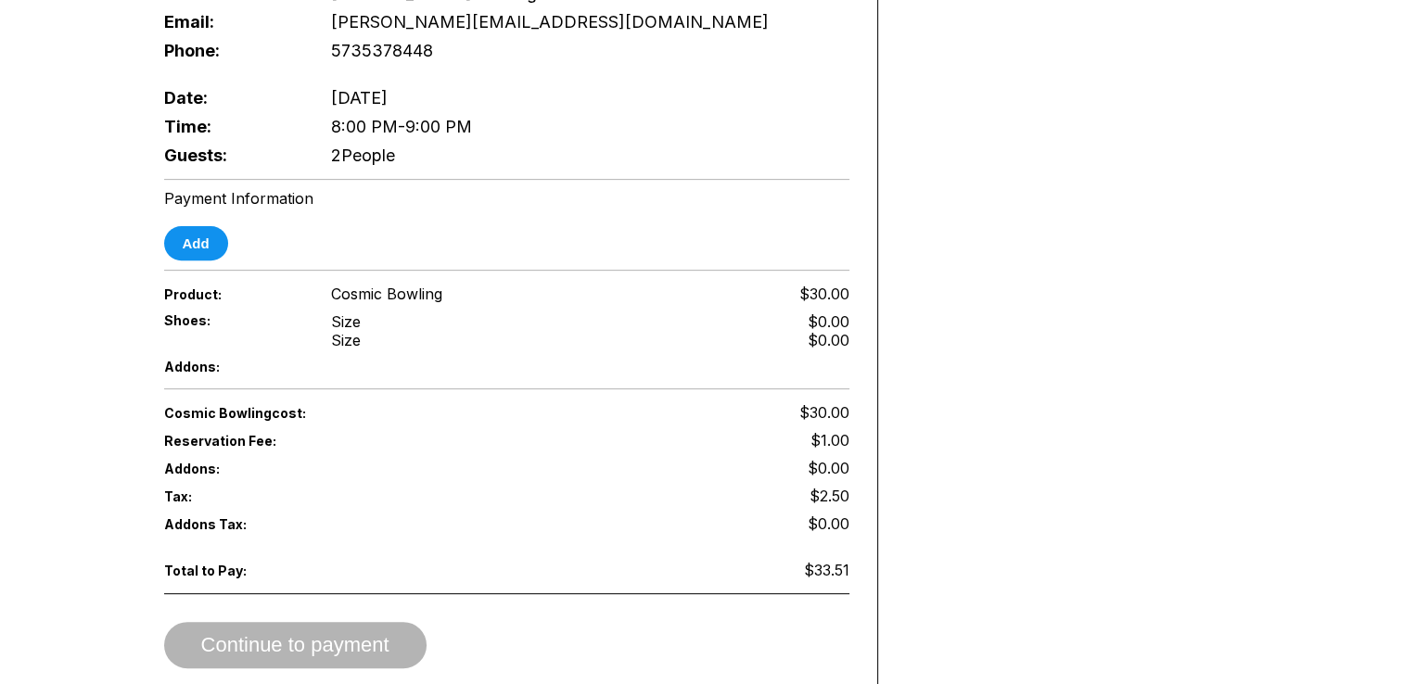
scroll to position [631, 0]
click at [192, 228] on button "Add" at bounding box center [196, 245] width 64 height 34
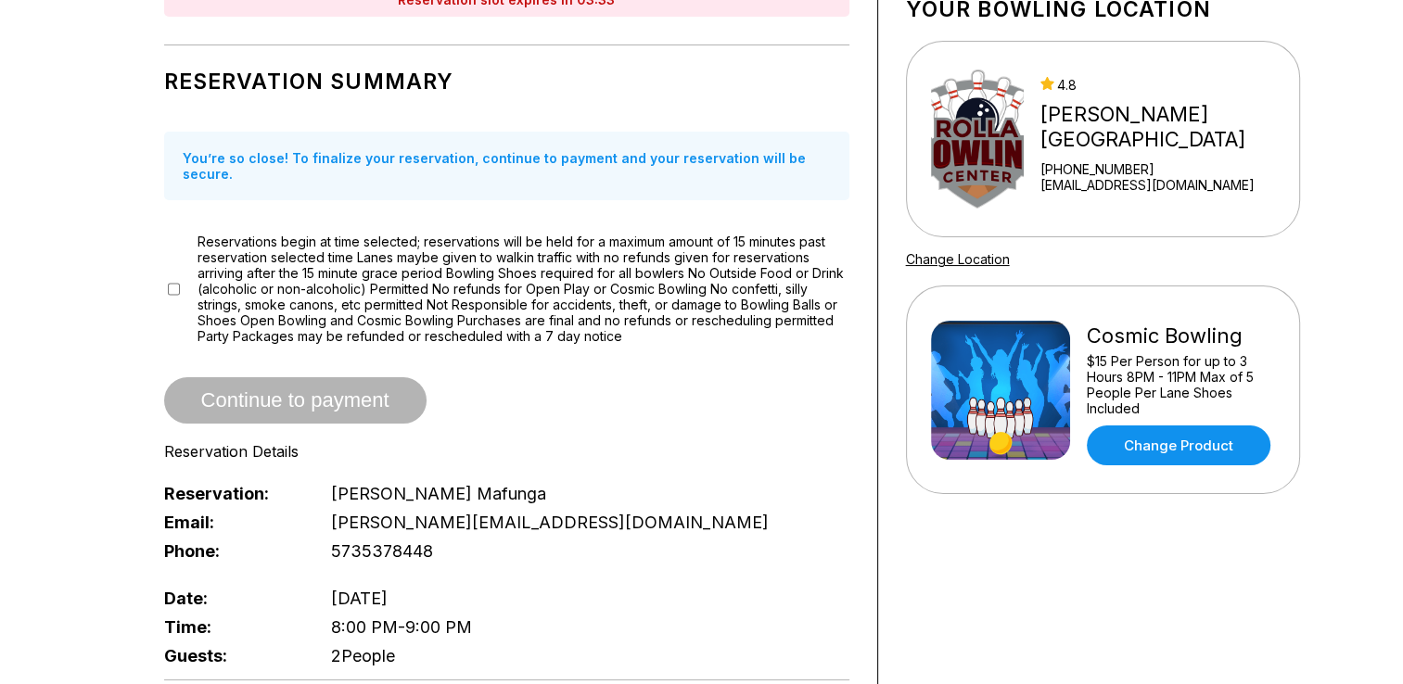
scroll to position [0, 0]
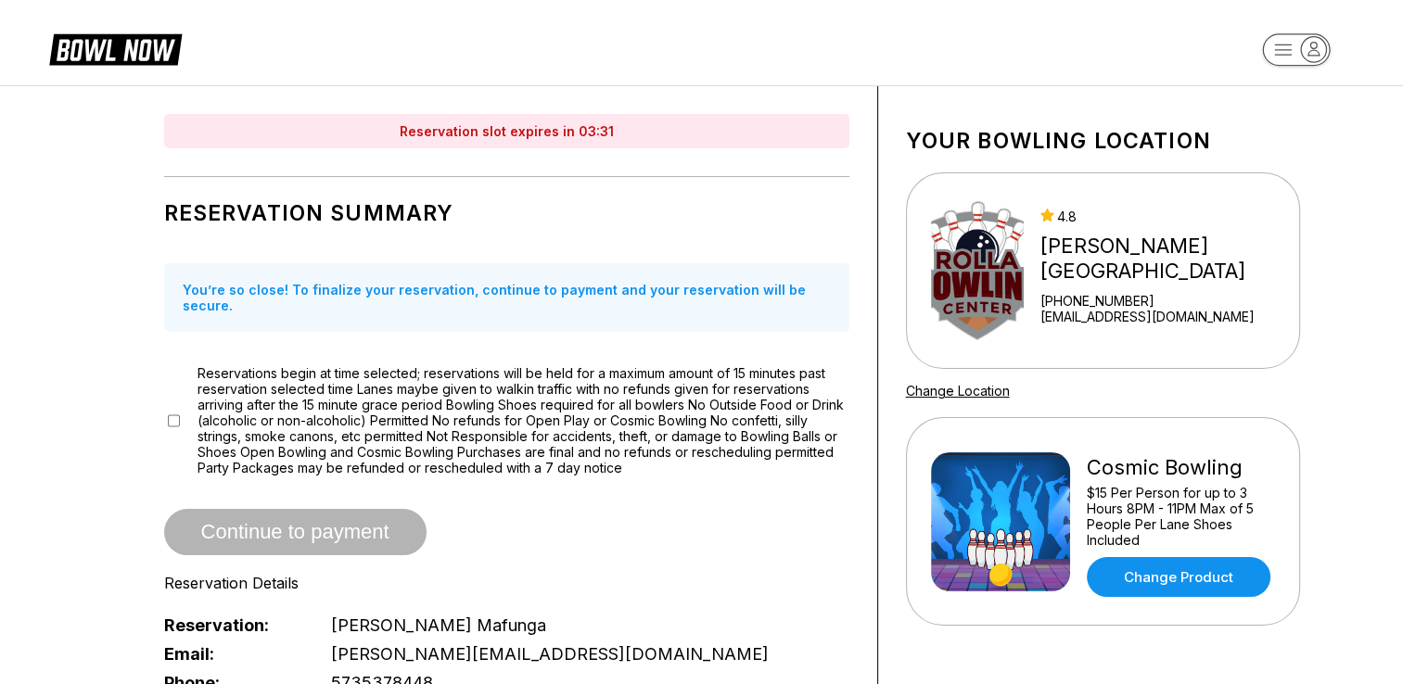
click at [135, 46] on icon at bounding box center [129, 50] width 46 height 21
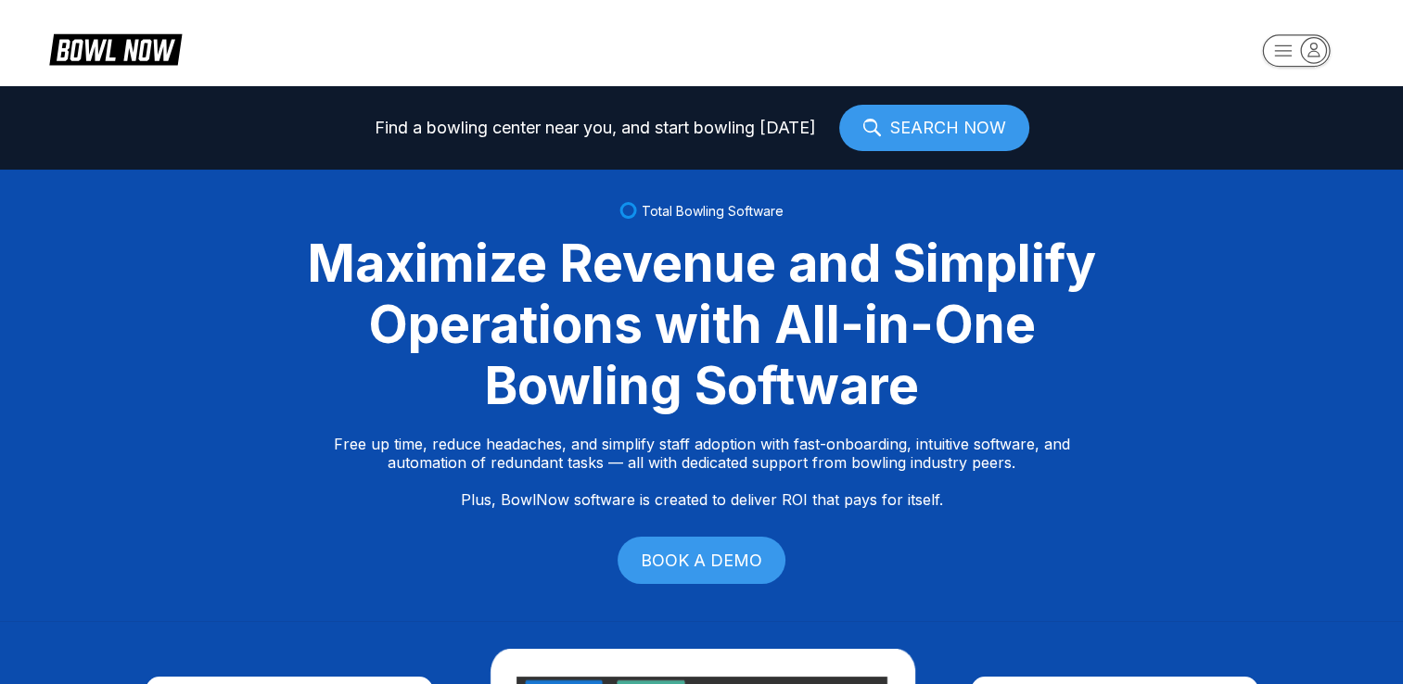
click at [89, 45] on icon at bounding box center [115, 48] width 133 height 35
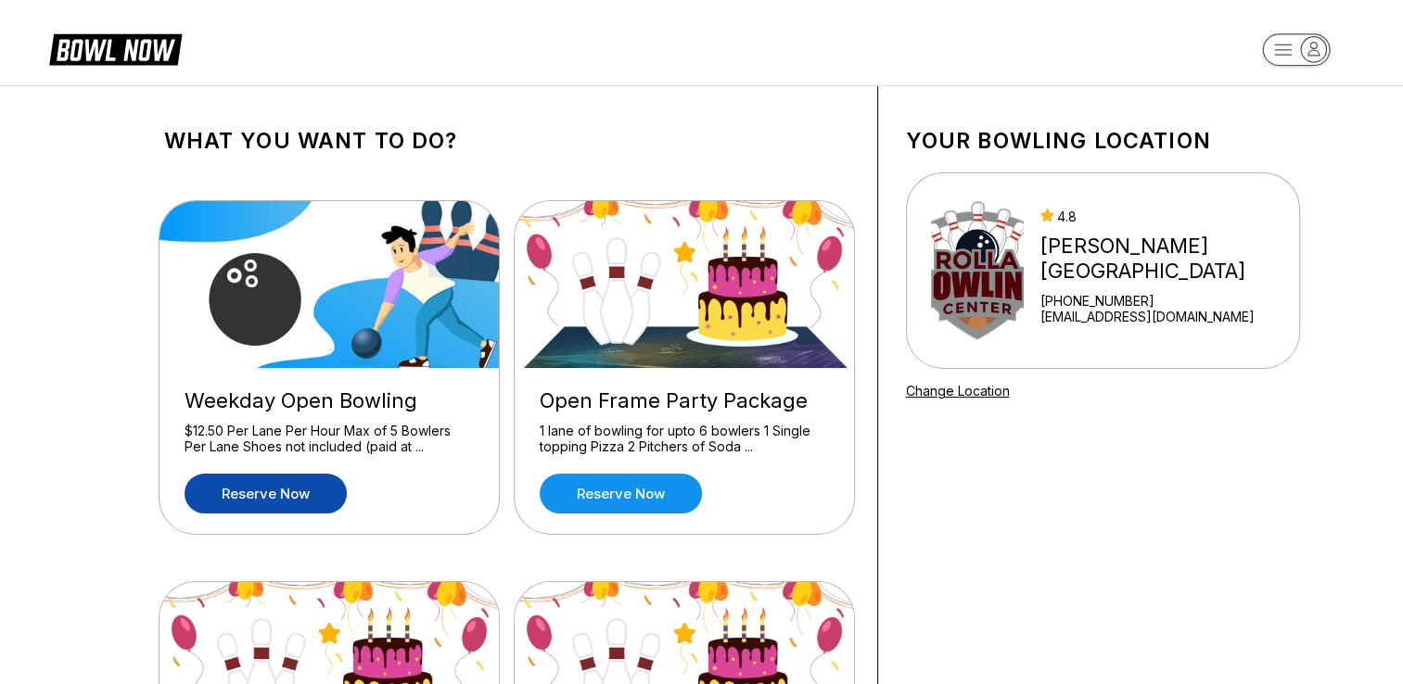
click at [279, 495] on link "Reserve now" at bounding box center [266, 494] width 162 height 40
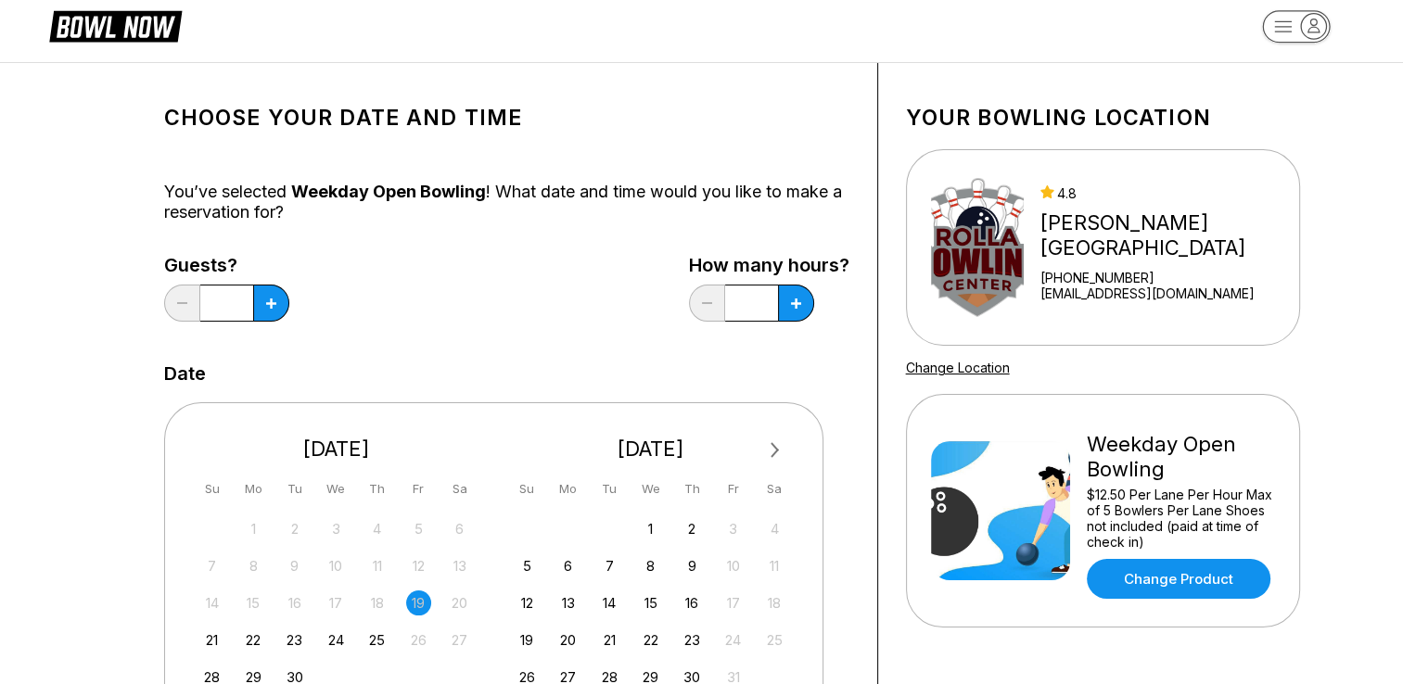
scroll to position [13, 0]
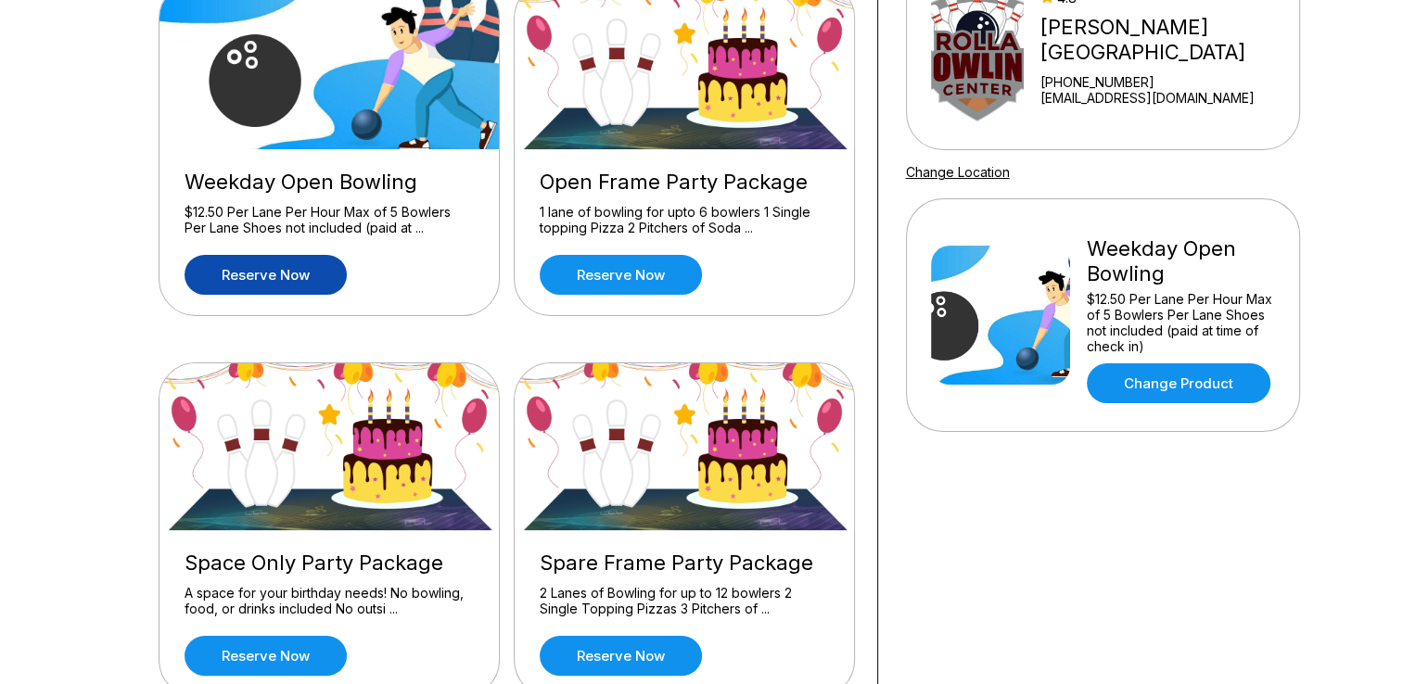
scroll to position [218, 0]
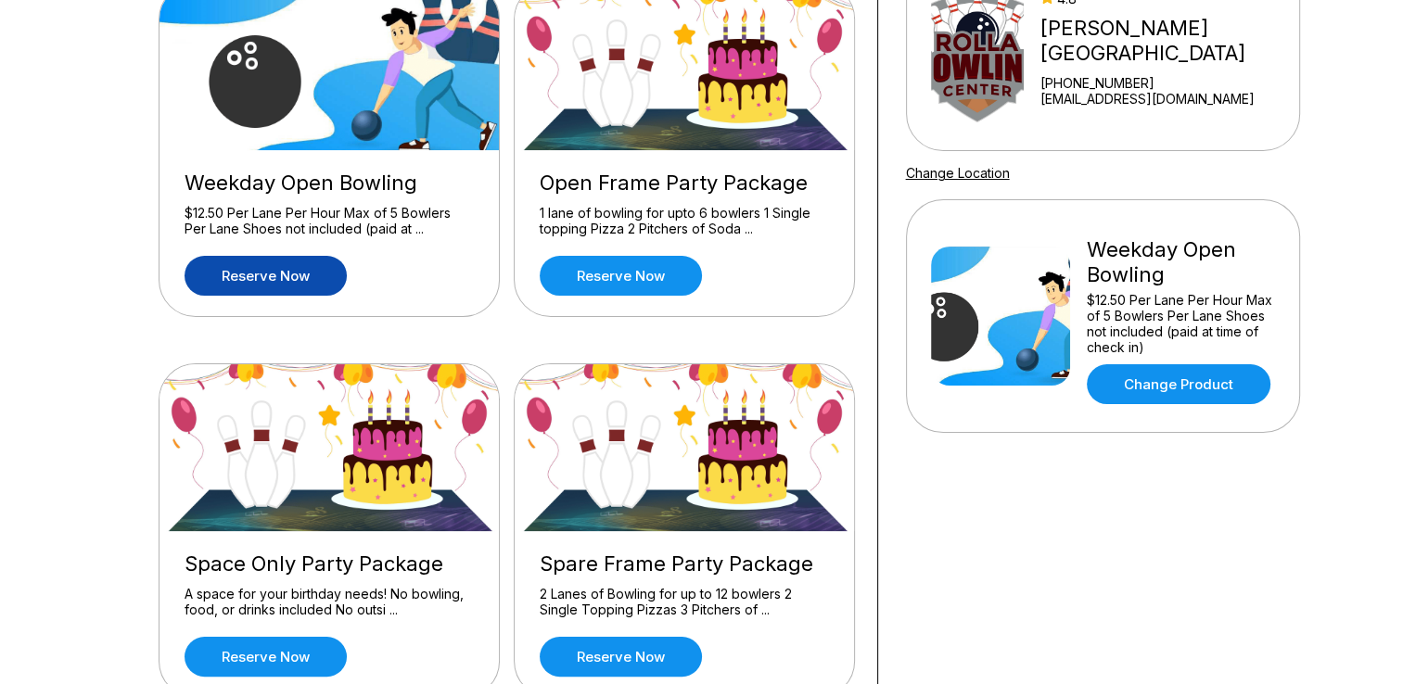
click at [453, 256] on div "Reserve now" at bounding box center [329, 276] width 289 height 40
click at [401, 102] on img at bounding box center [330, 66] width 341 height 167
click at [264, 275] on link "Reserve now" at bounding box center [266, 276] width 162 height 40
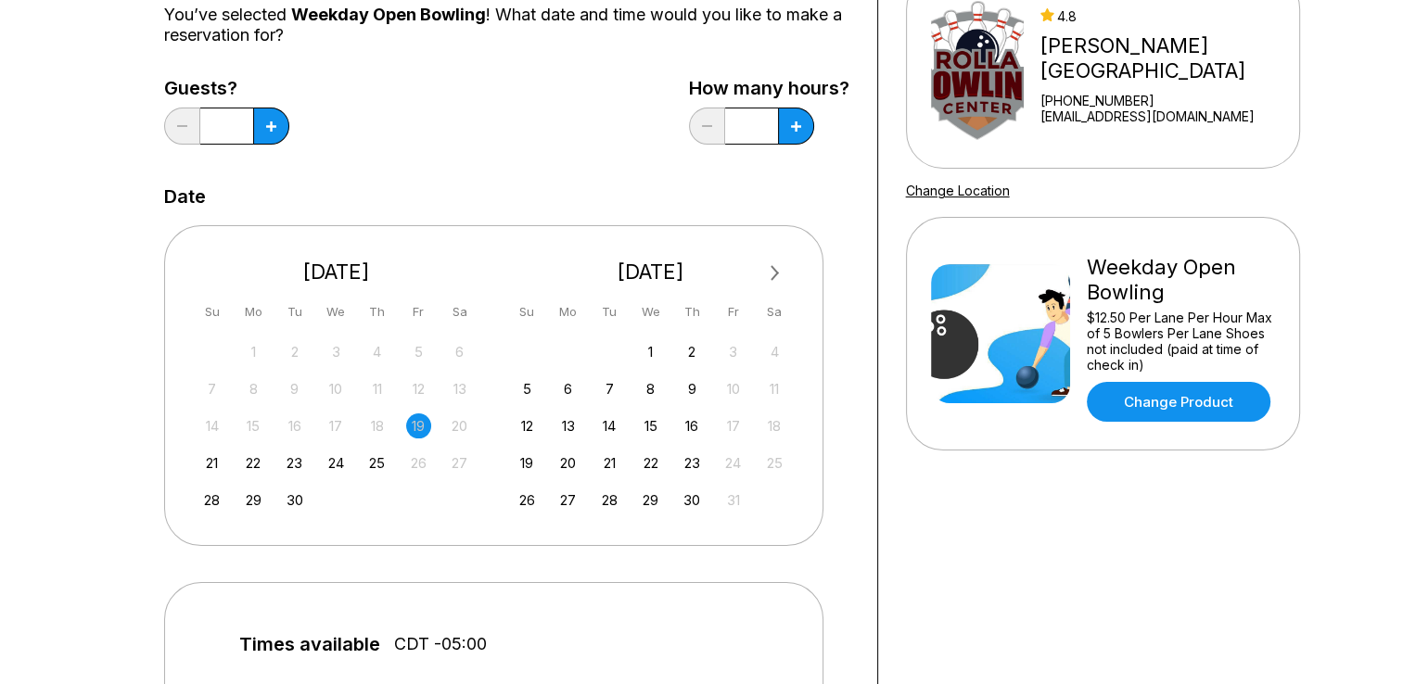
scroll to position [200, 0]
click at [1157, 398] on link "Change Product" at bounding box center [1179, 402] width 184 height 40
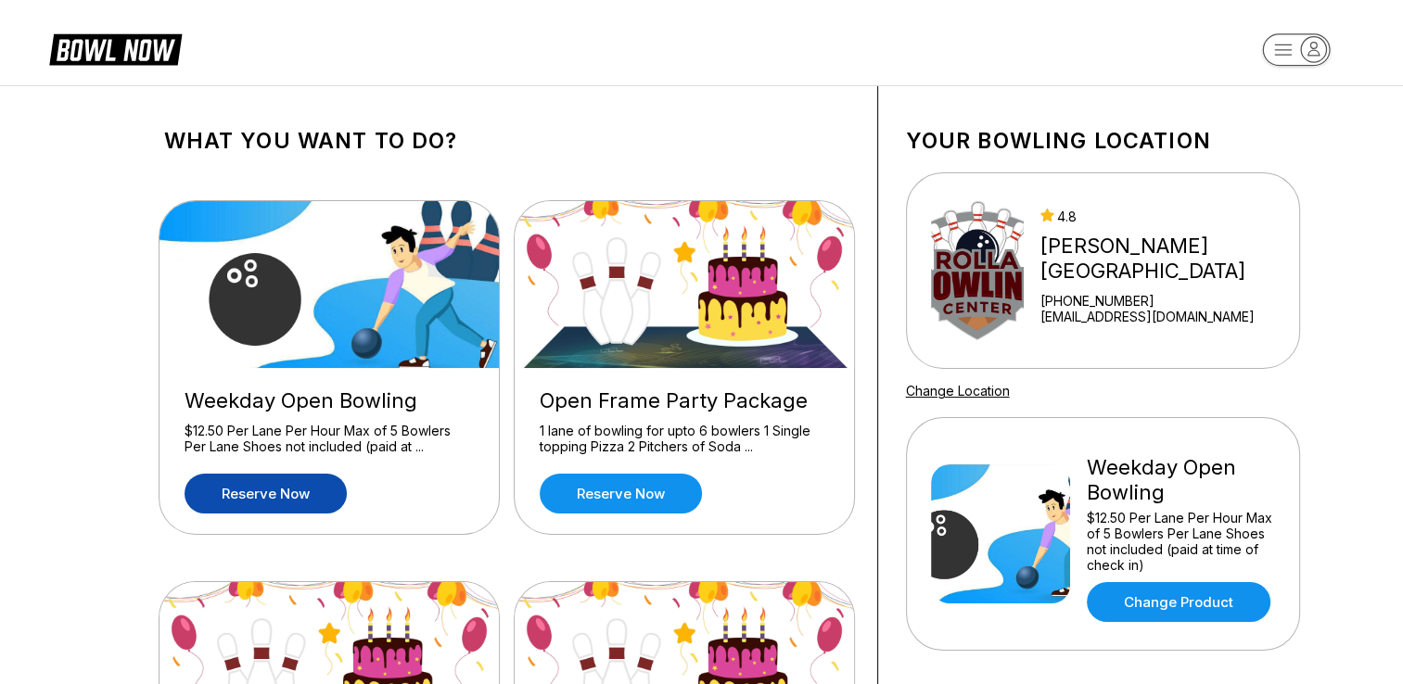
click at [262, 494] on link "Reserve now" at bounding box center [266, 494] width 162 height 40
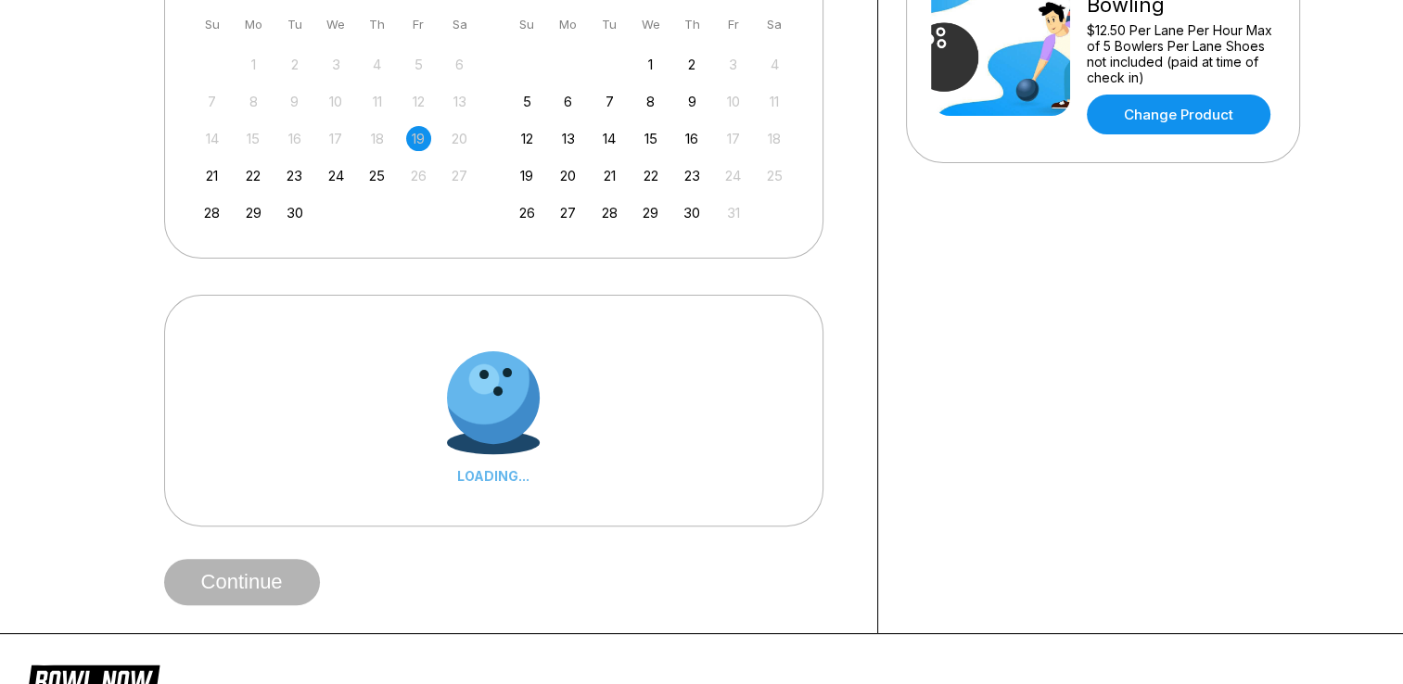
scroll to position [498, 0]
